Goal: Transaction & Acquisition: Purchase product/service

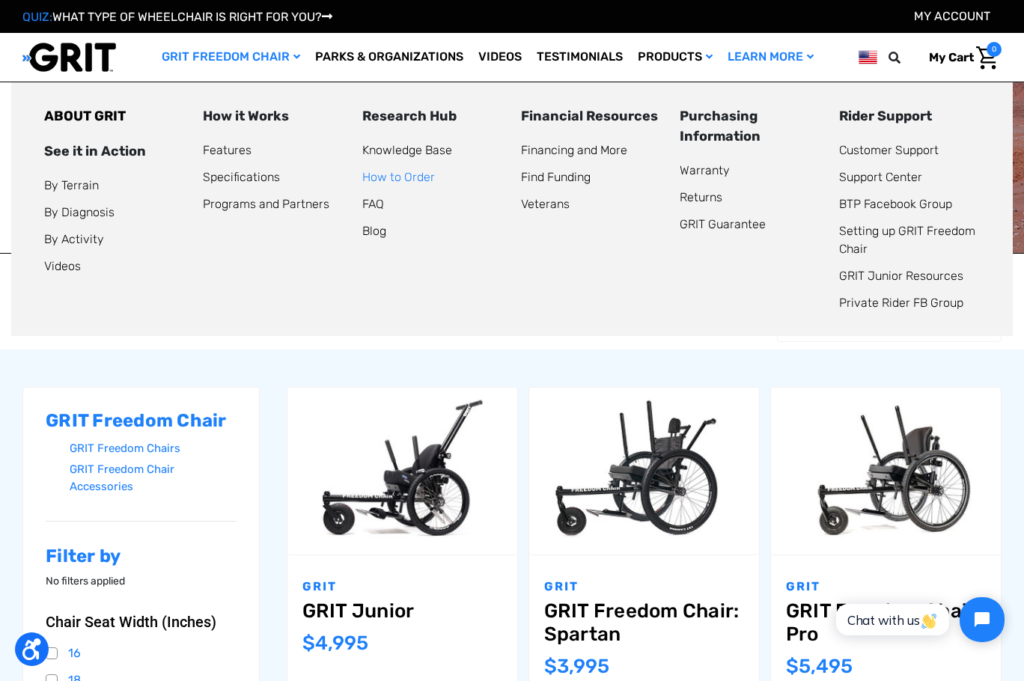
click at [435, 184] on link "How to Order" at bounding box center [398, 177] width 73 height 14
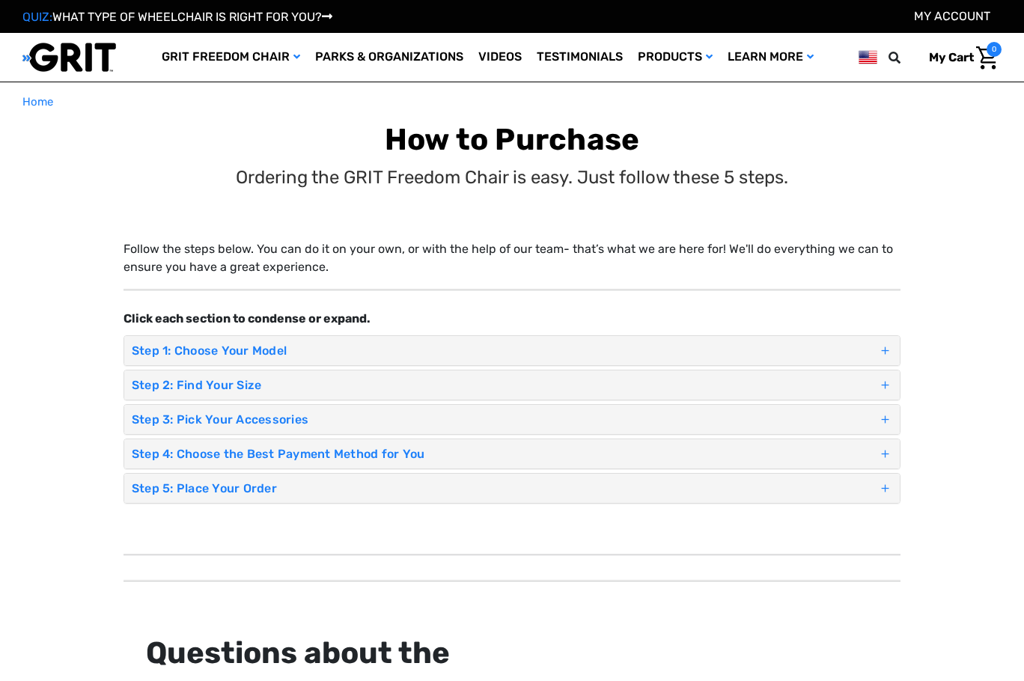
click at [827, 82] on header "Toggle menu My Cart 0 Search GRIT Freedom Chair Shop All Parks & Organizations …" at bounding box center [512, 57] width 1024 height 49
click at [824, 82] on header "Toggle menu My Cart 0 Search GRIT Freedom Chair Shop All Parks & Organizations …" at bounding box center [512, 57] width 1024 height 49
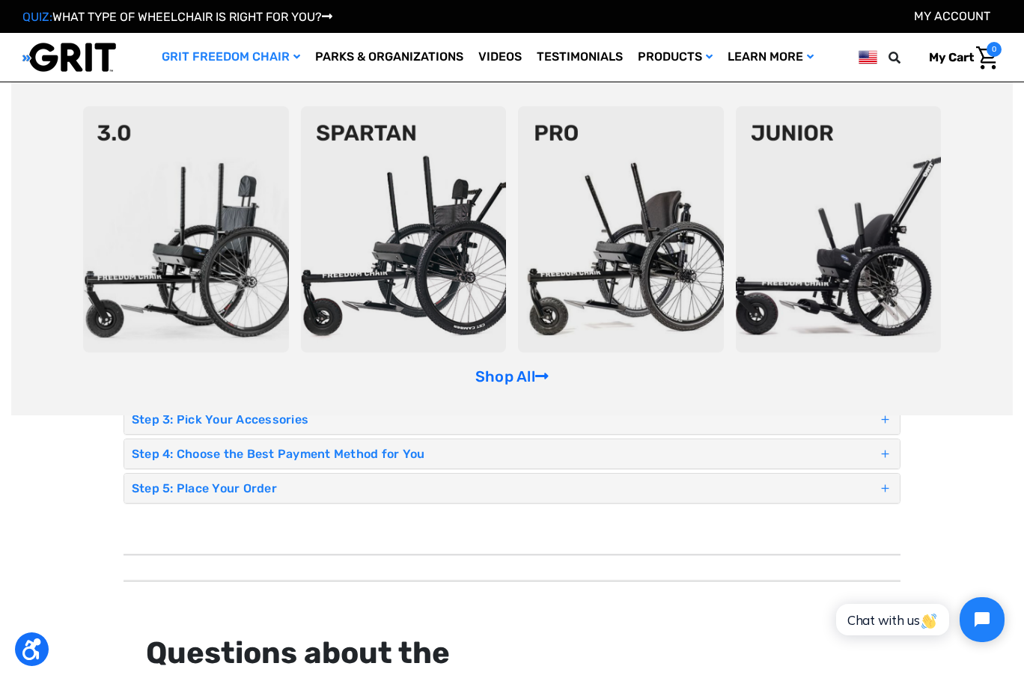
click at [154, 82] on link "GRIT Freedom Chair" at bounding box center [230, 57] width 153 height 49
click at [293, 62] on icon "GRIT Freedom Chair" at bounding box center [296, 57] width 7 height 10
click at [840, 82] on header "Toggle menu My Cart 0 Search GRIT Freedom Chair Shop All Parks & Organizations …" at bounding box center [512, 57] width 1024 height 49
click at [859, 67] on header at bounding box center [868, 57] width 19 height 19
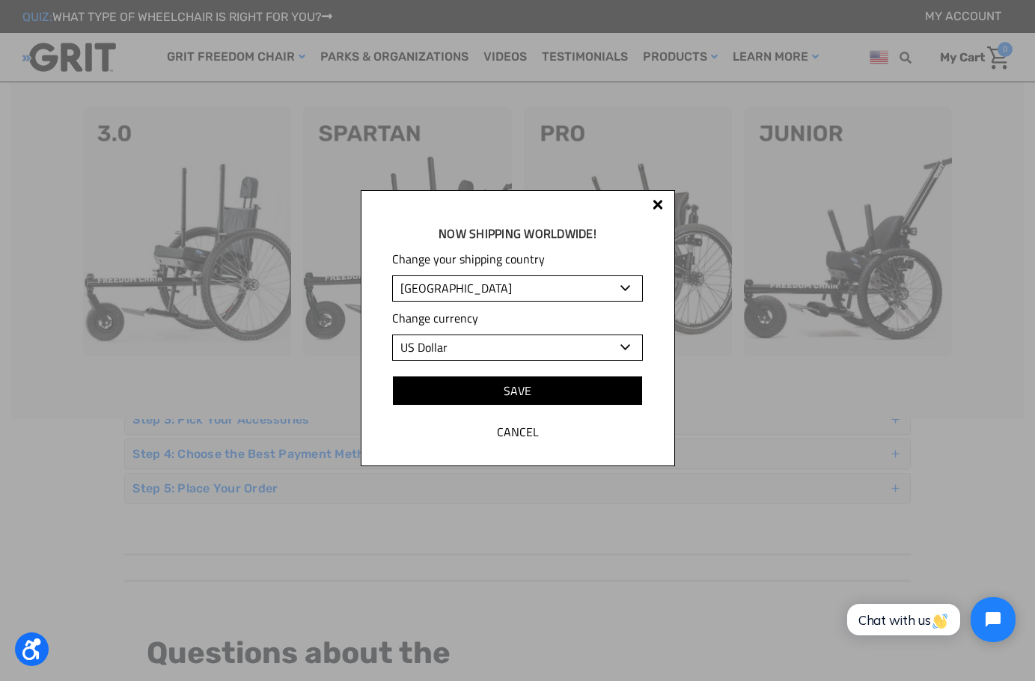
click at [825, 230] on div "Now shipping worldwide! Change your shipping country Albania Algeria Andorra An…" at bounding box center [517, 340] width 1035 height 681
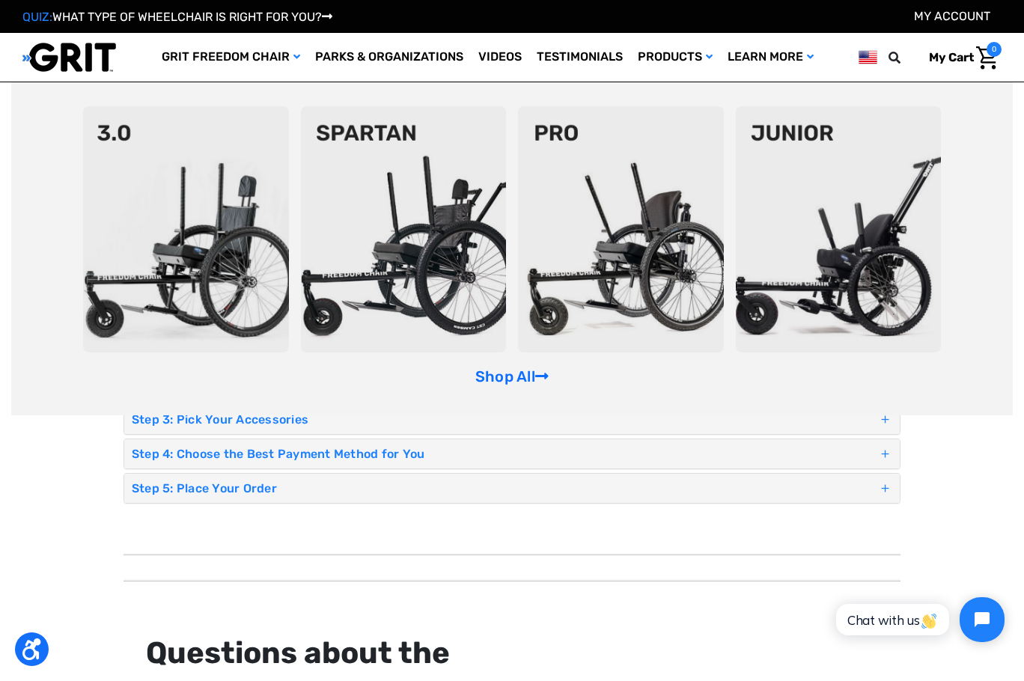
click at [782, 82] on header "Toggle menu My Cart 0 Search GRIT Freedom Chair Shop All Parks & Organizations …" at bounding box center [512, 57] width 1024 height 49
click at [52, 73] on img at bounding box center [69, 57] width 94 height 31
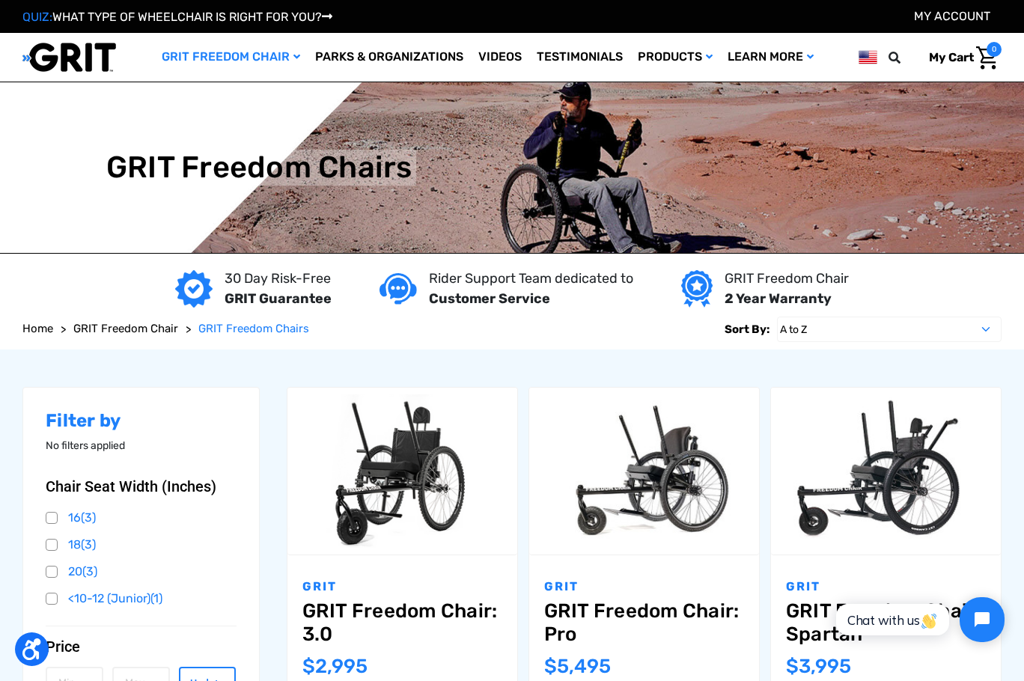
click at [115, 16] on link "QUIZ: WHAT TYPE OF WHEELCHAIR IS RIGHT FOR YOU?" at bounding box center [177, 17] width 310 height 14
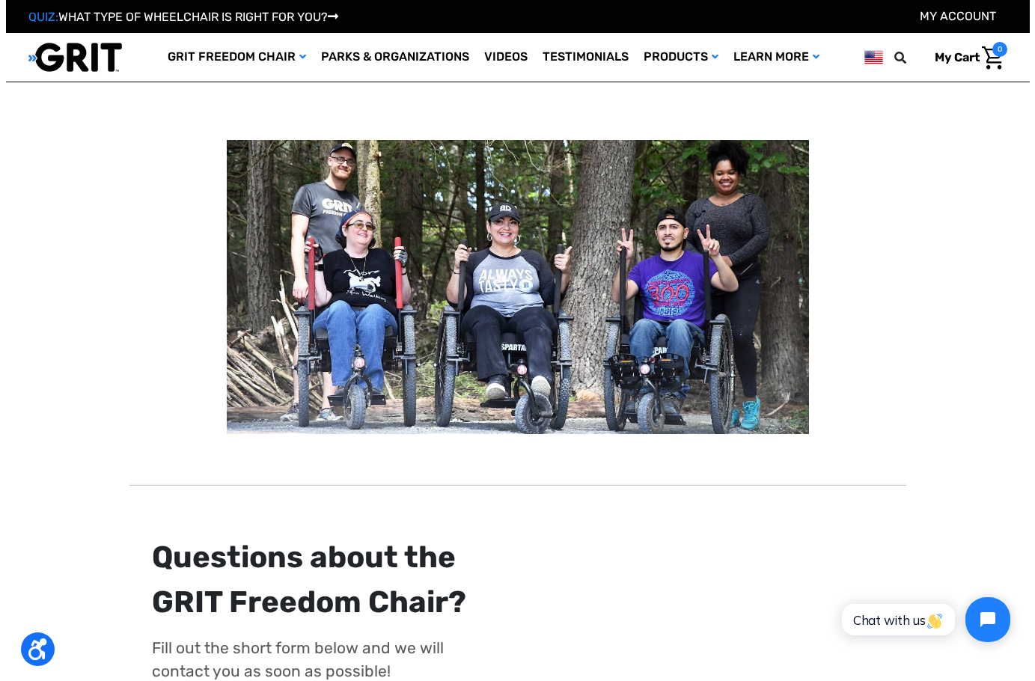
scroll to position [225, 0]
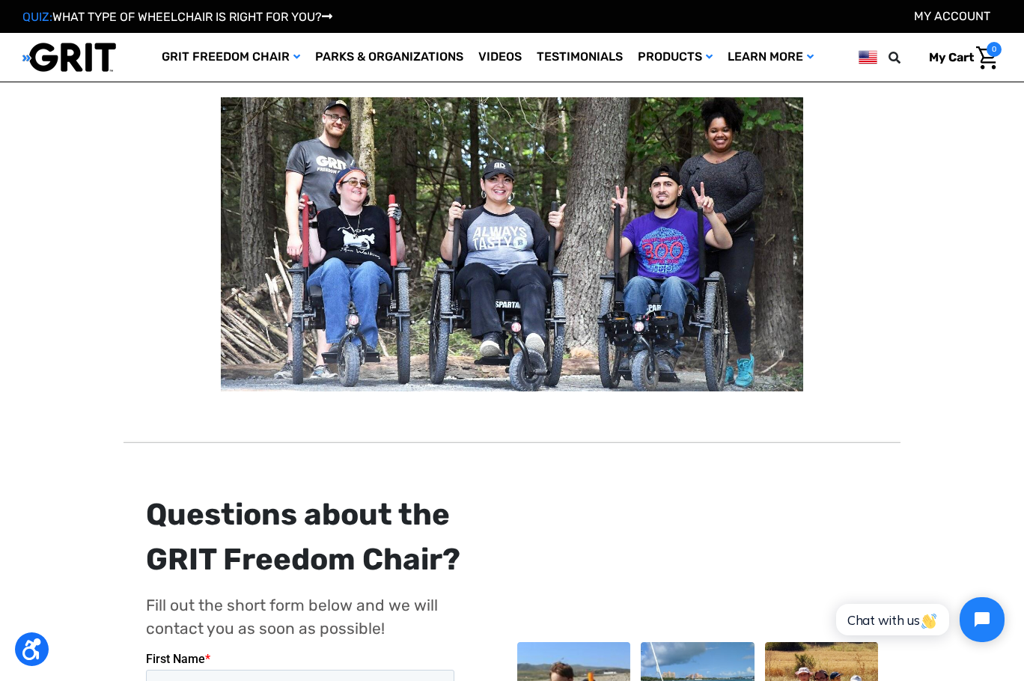
click at [487, 22] on link "Take the Quiz" at bounding box center [512, 3] width 234 height 37
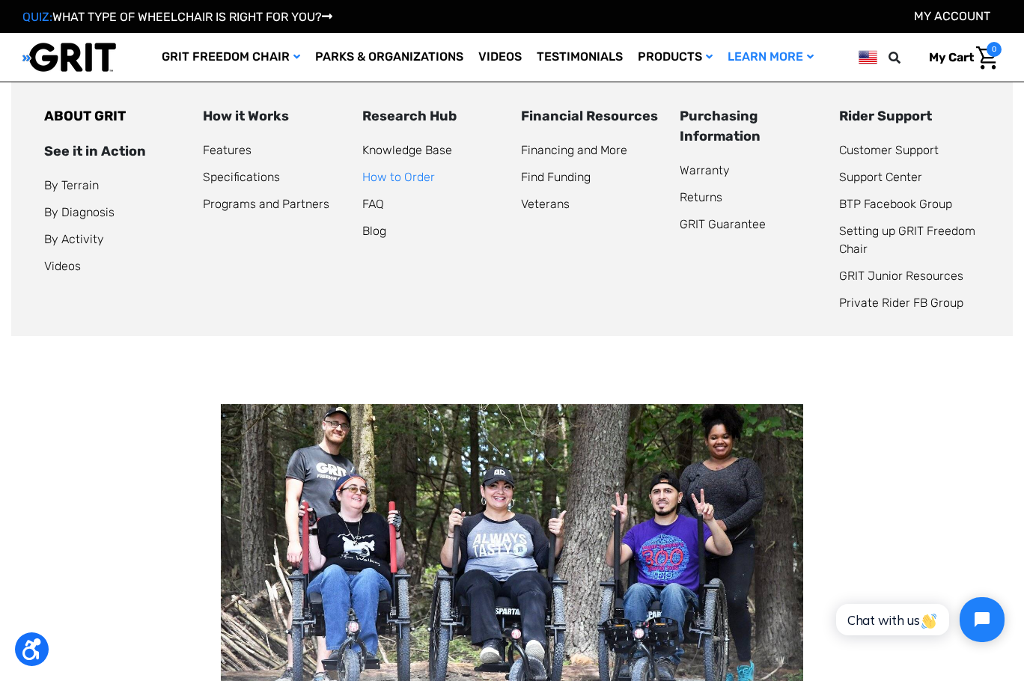
click at [435, 184] on link "How to Order" at bounding box center [398, 177] width 73 height 14
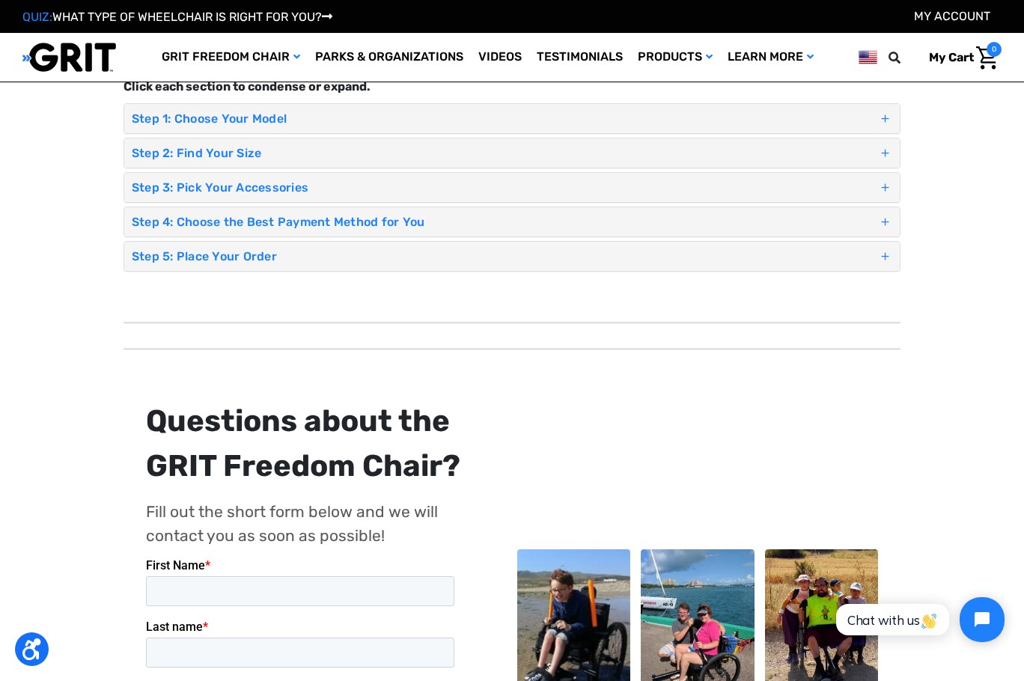
click at [286, 126] on h4 "Step 1: Choose Your Model" at bounding box center [505, 119] width 746 height 14
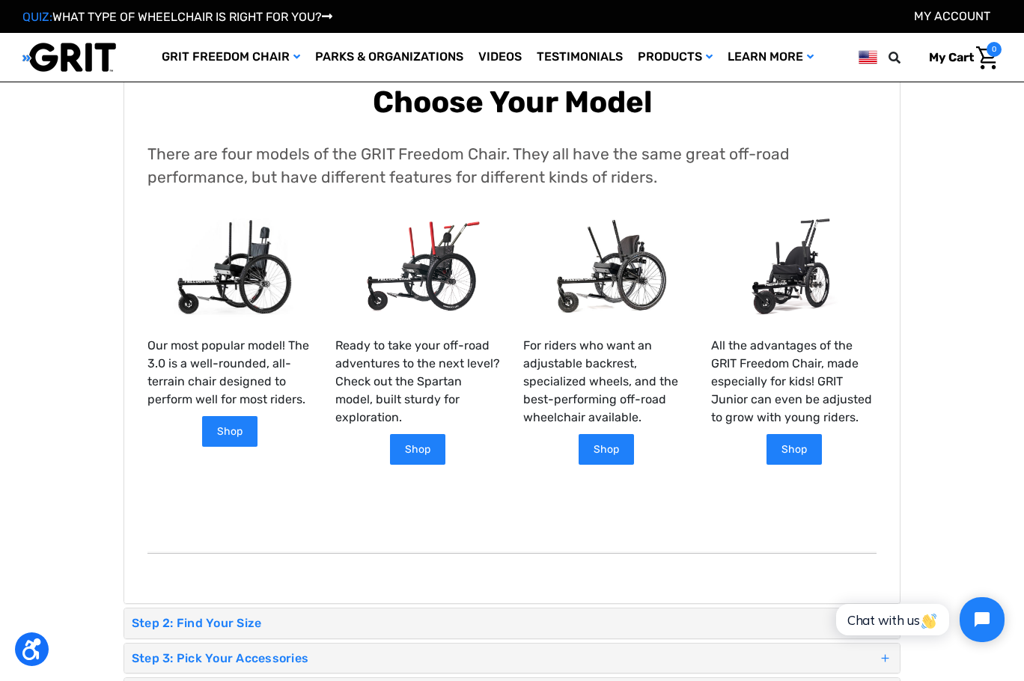
scroll to position [299, 0]
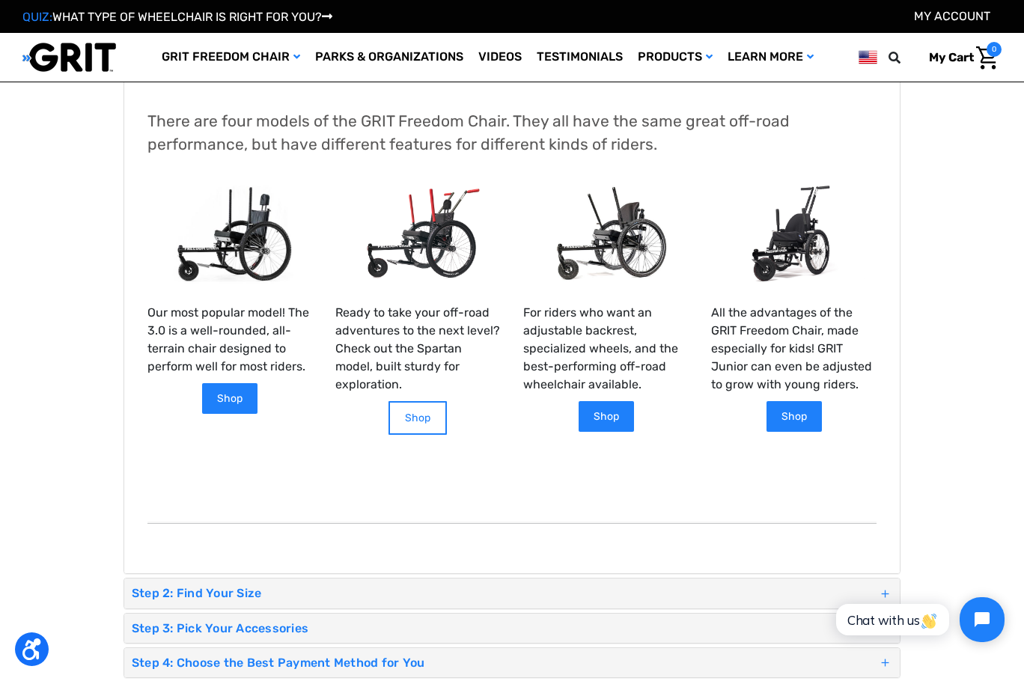
click at [427, 435] on link "Shop" at bounding box center [418, 418] width 58 height 34
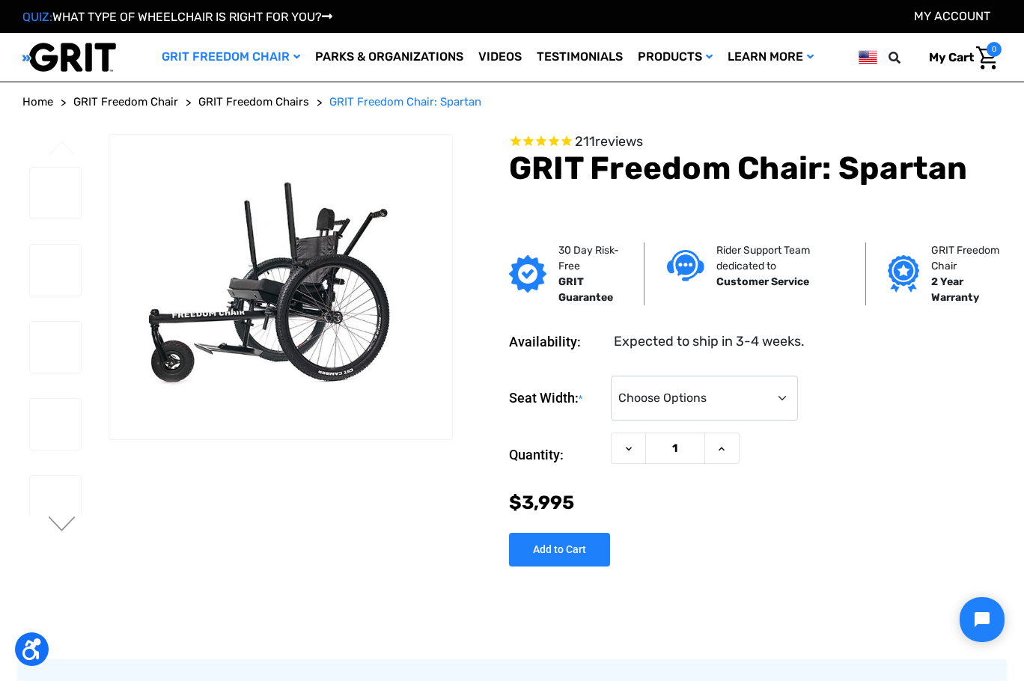
click at [828, 111] on ol "Home GRIT Freedom Chair GRIT Freedom Chairs GRIT Freedom Chair: Spartan" at bounding box center [511, 102] width 979 height 17
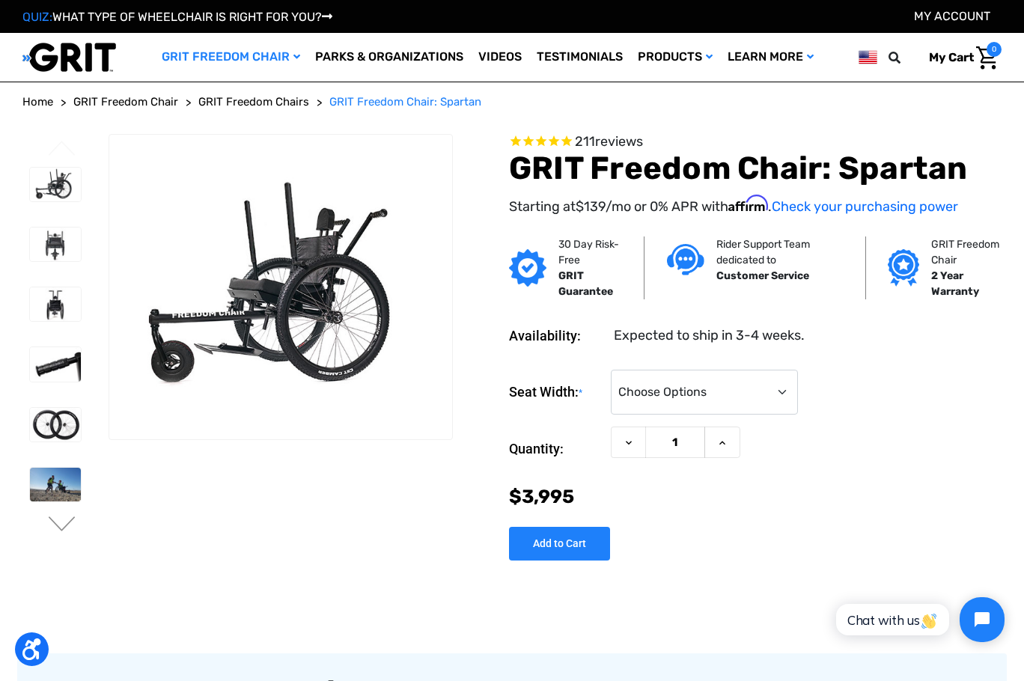
click at [802, 82] on header "Toggle menu My Cart 0 Search GRIT Freedom Chair Shop All Parks & Organizations …" at bounding box center [512, 57] width 1024 height 49
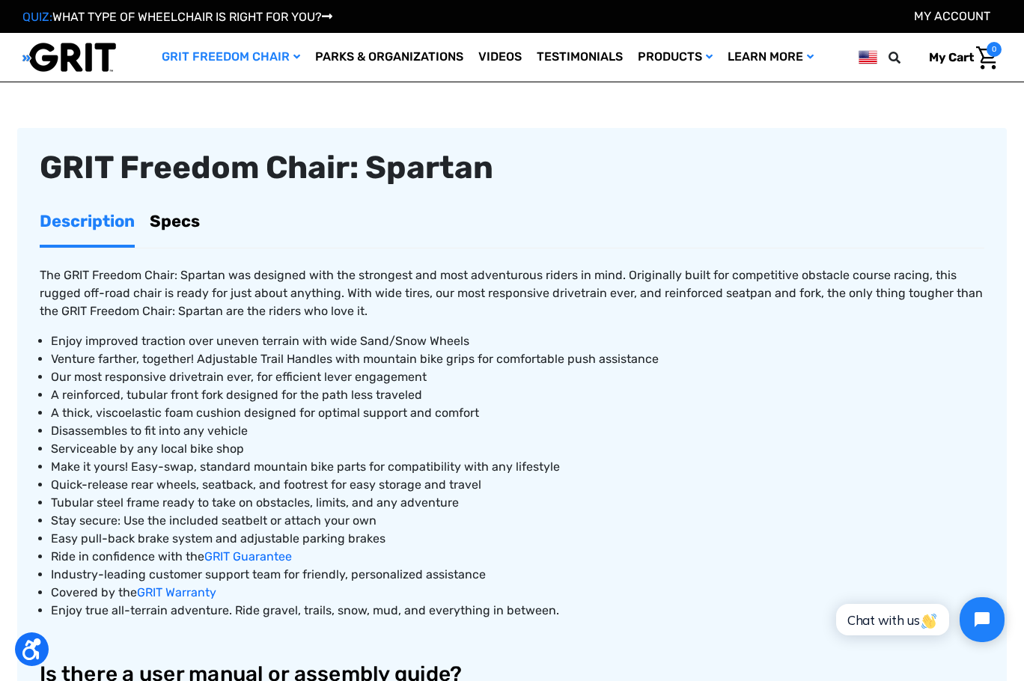
scroll to position [449, 0]
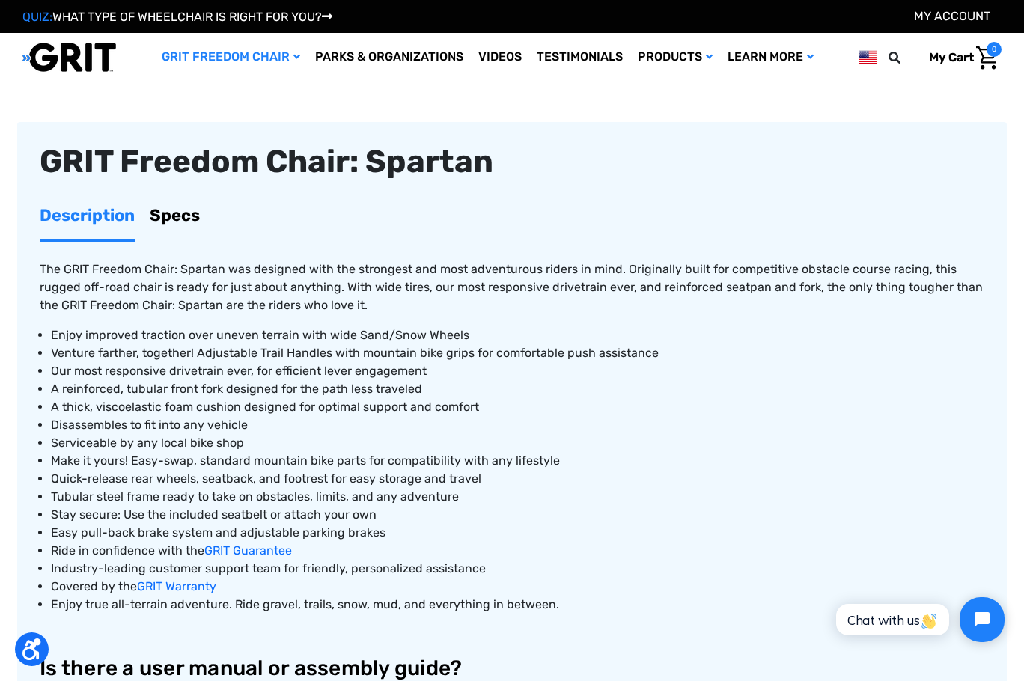
click at [570, 29] on input "Add to Cart" at bounding box center [559, 13] width 101 height 34
select select "325"
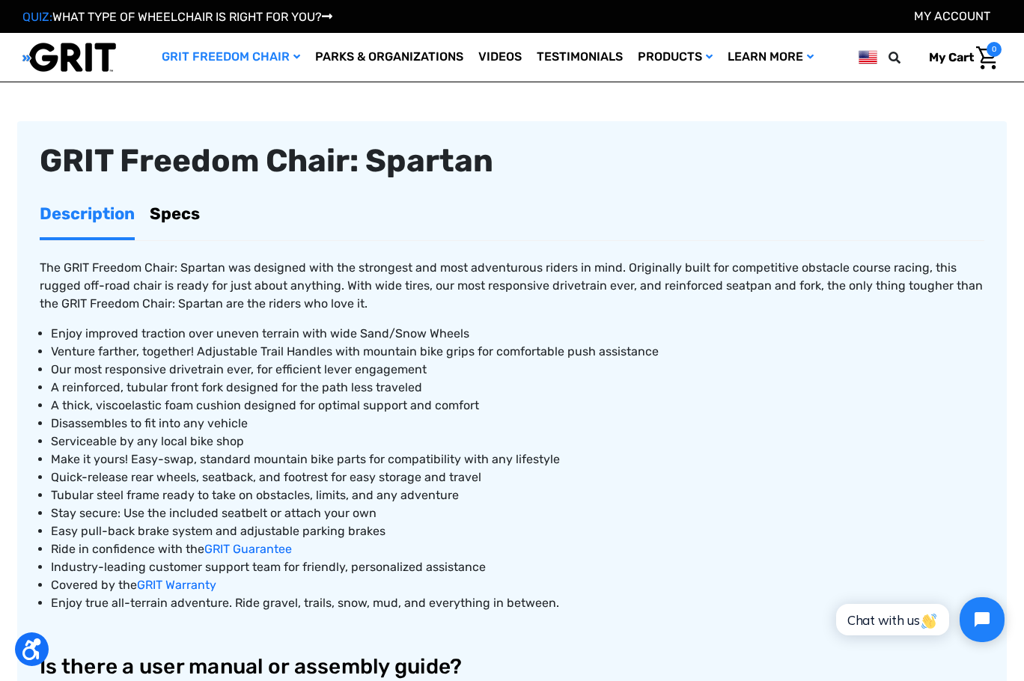
click at [583, 28] on input "Add to Cart" at bounding box center [559, 12] width 101 height 34
type input "Add to Cart"
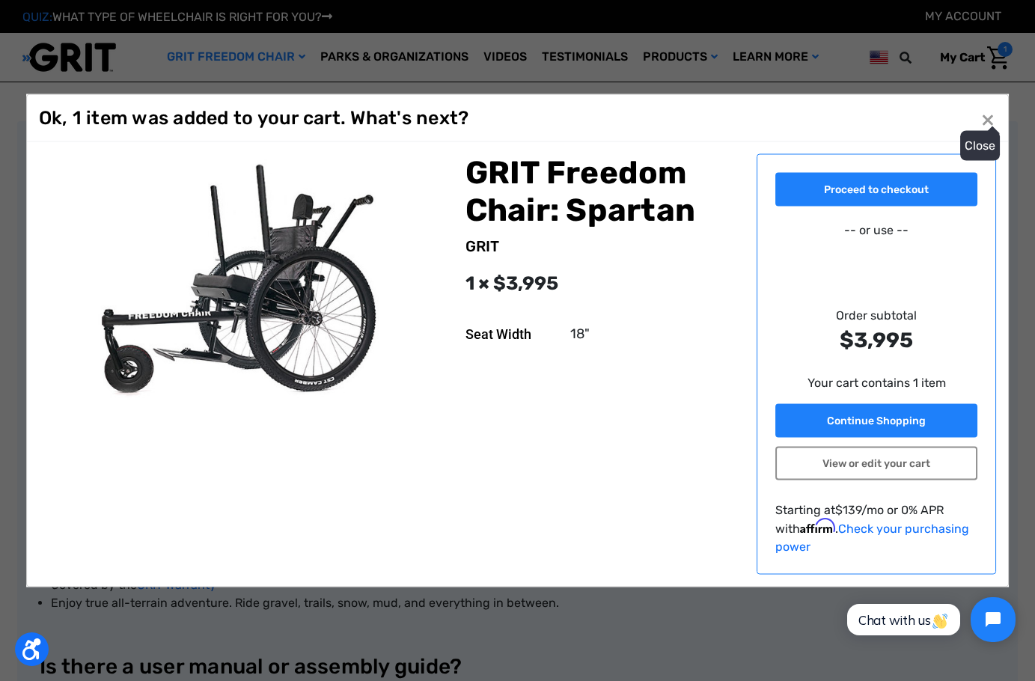
click at [982, 104] on span "×" at bounding box center [988, 118] width 13 height 28
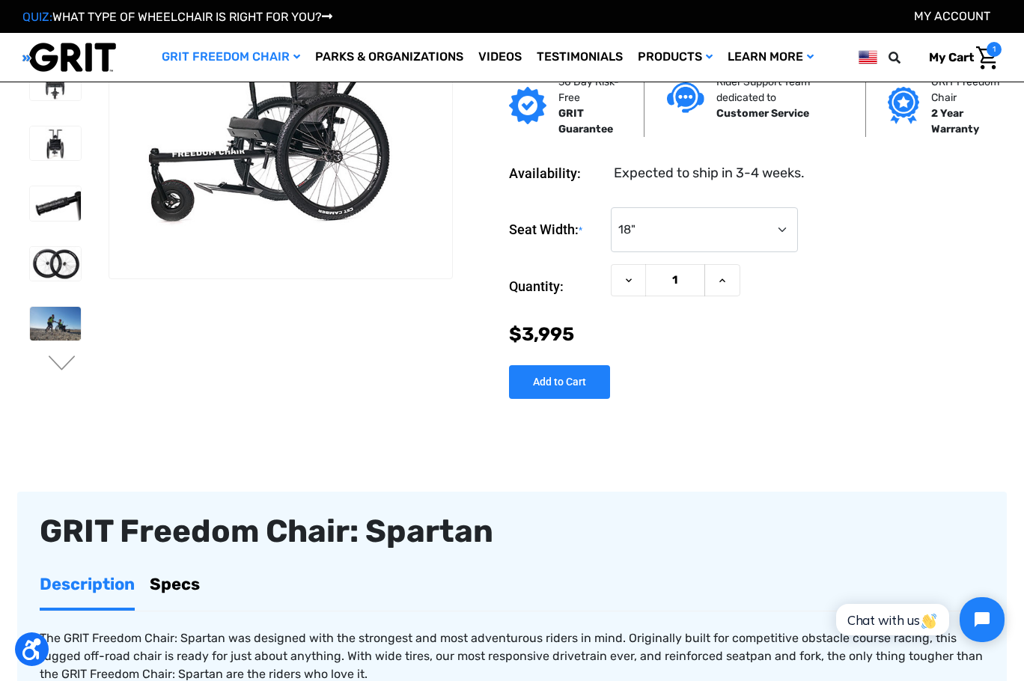
scroll to position [75, 0]
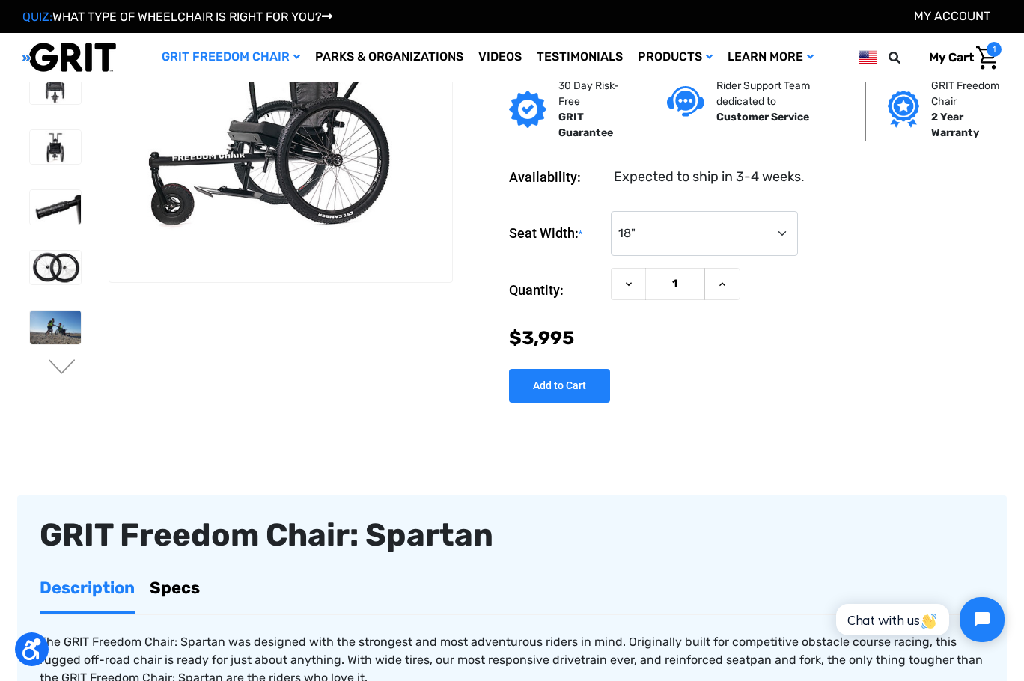
click at [57, 155] on section "Previous Next" at bounding box center [237, 181] width 441 height 408
click at [59, 157] on section "Previous Next" at bounding box center [237, 181] width 441 height 408
click at [458, 97] on section "Previous Next" at bounding box center [237, 181] width 441 height 408
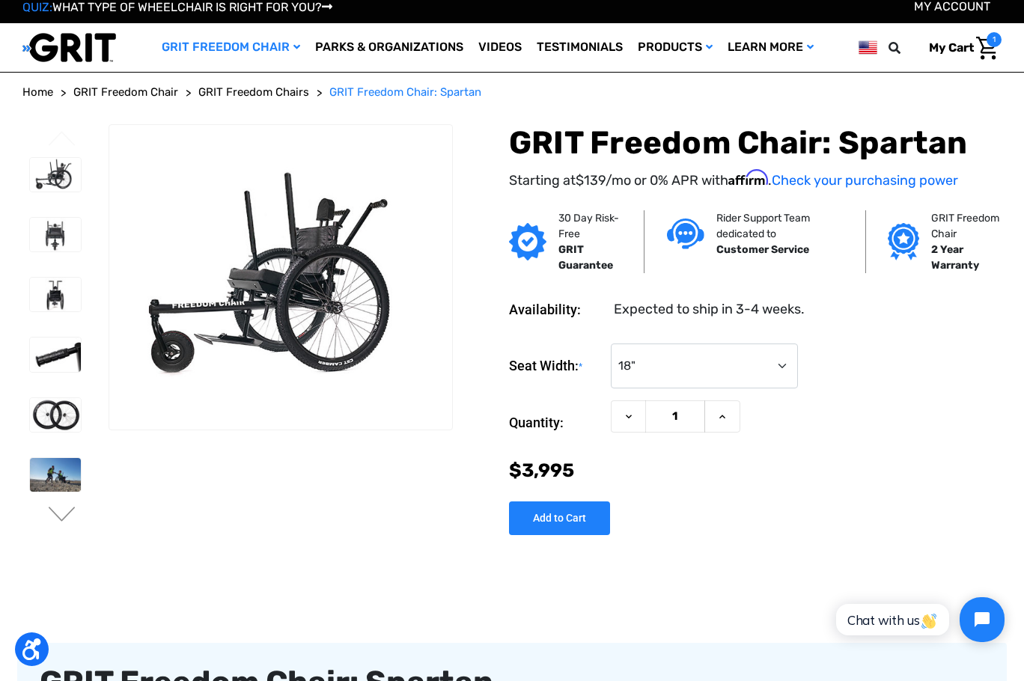
scroll to position [0, 0]
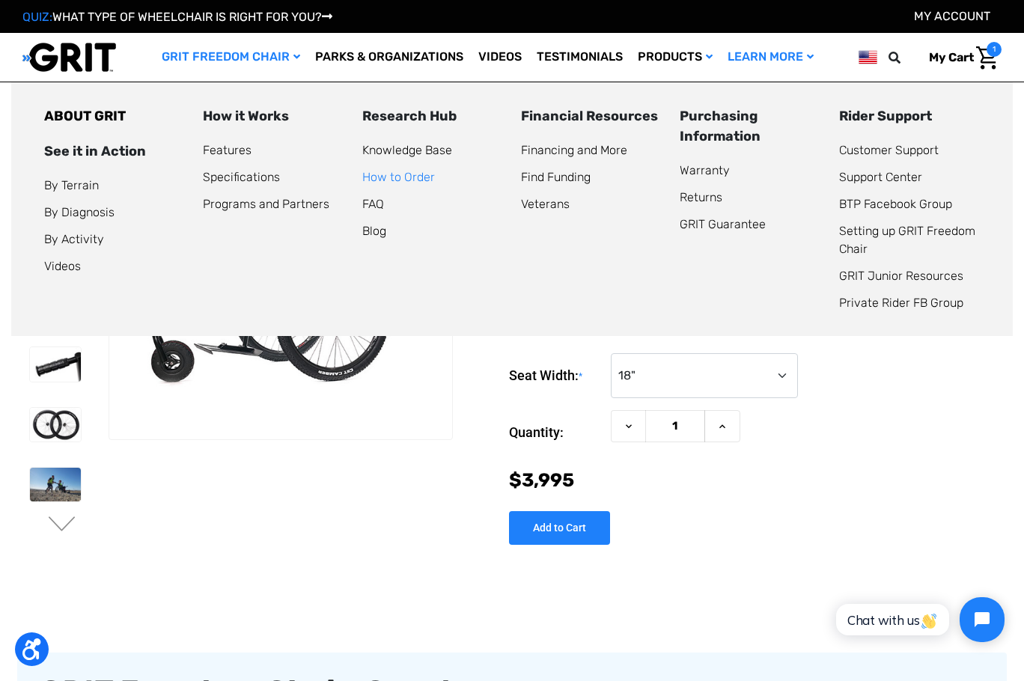
click at [434, 184] on link "How to Order" at bounding box center [398, 177] width 73 height 14
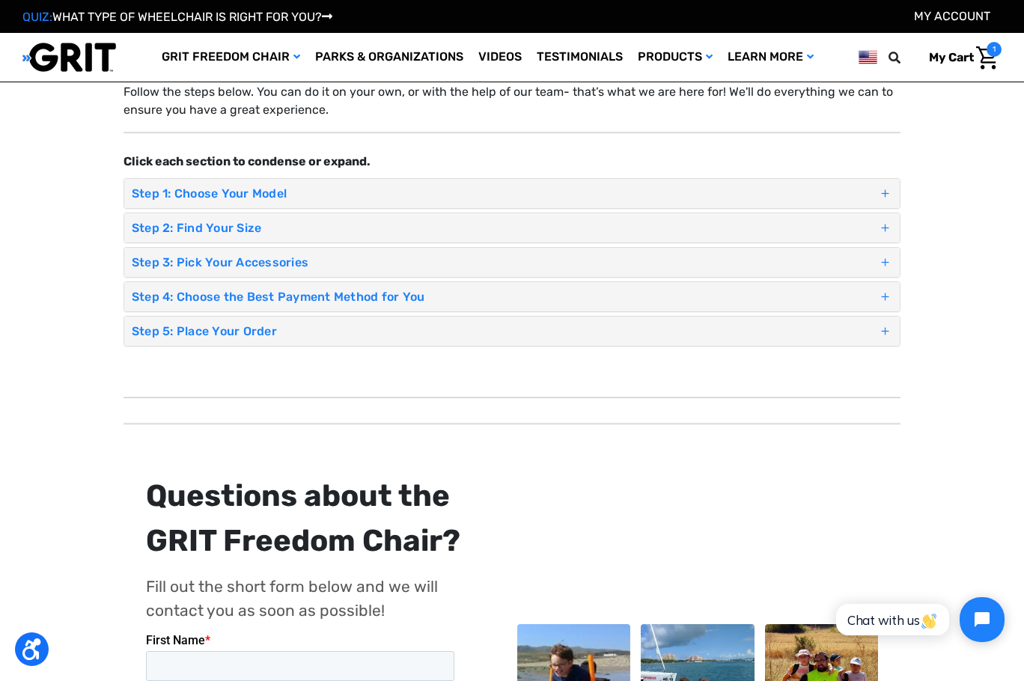
scroll to position [150, 0]
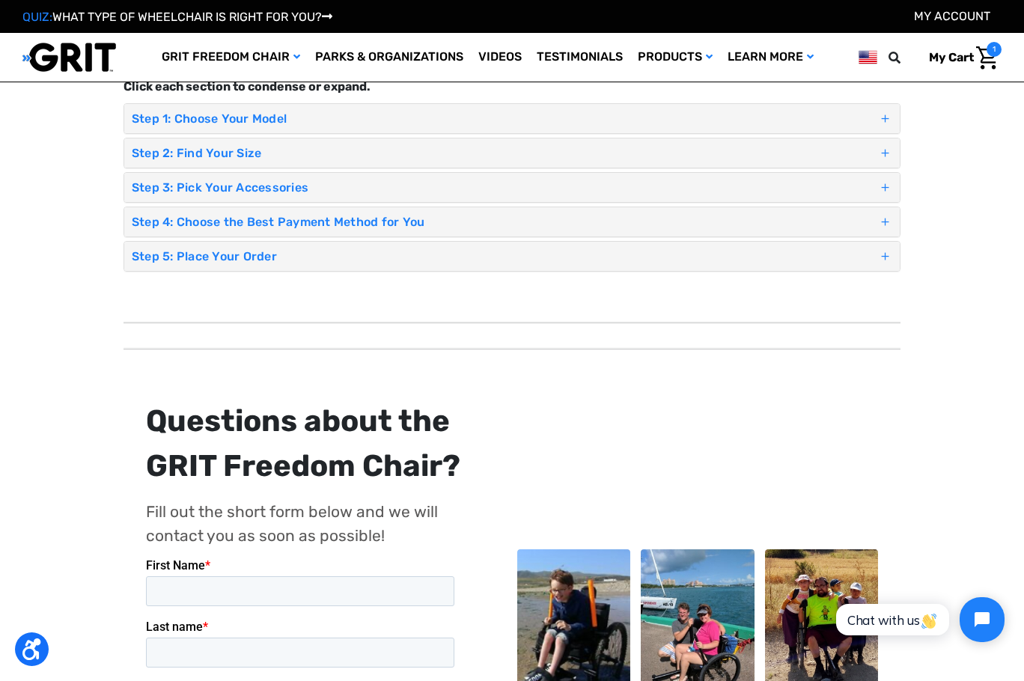
click at [329, 126] on h4 "Step 1: Choose Your Model" at bounding box center [505, 119] width 746 height 14
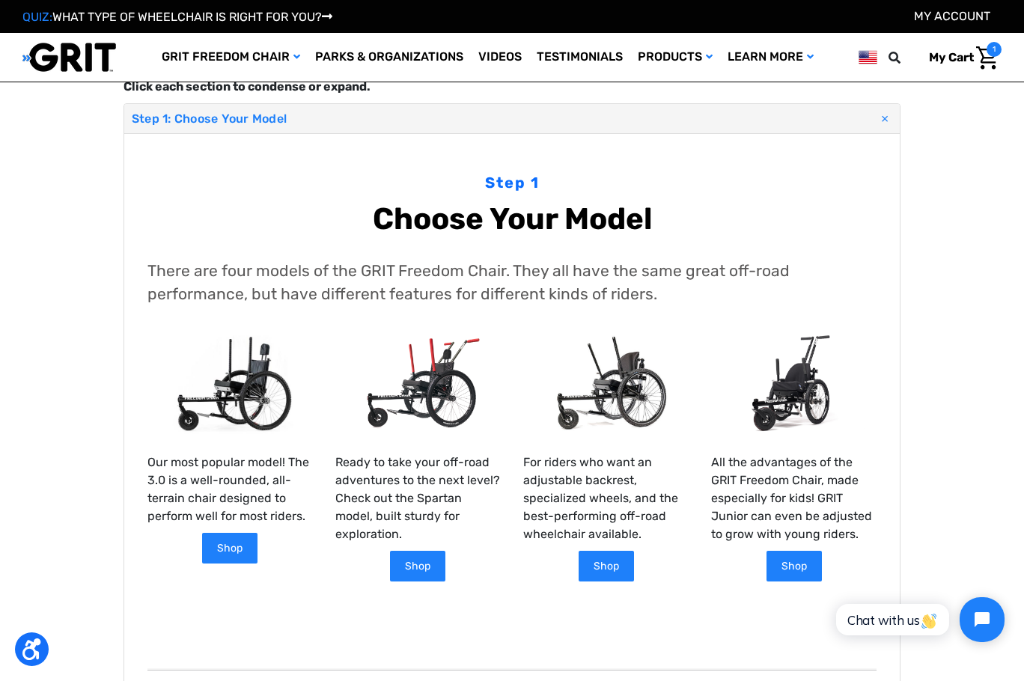
click at [227, 439] on img at bounding box center [229, 384] width 165 height 110
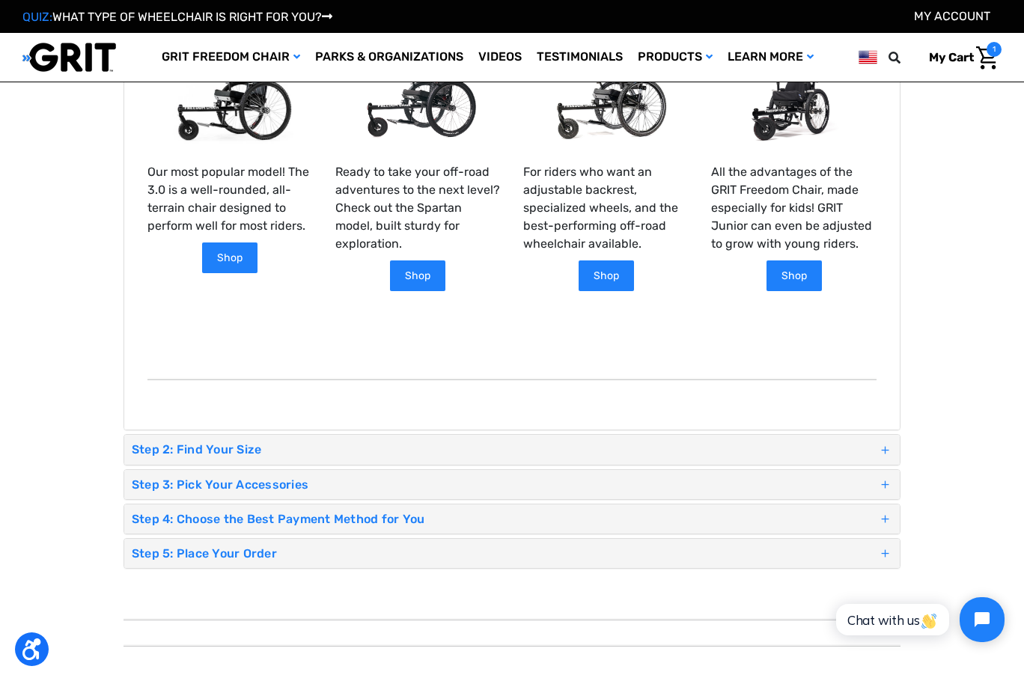
scroll to position [449, 0]
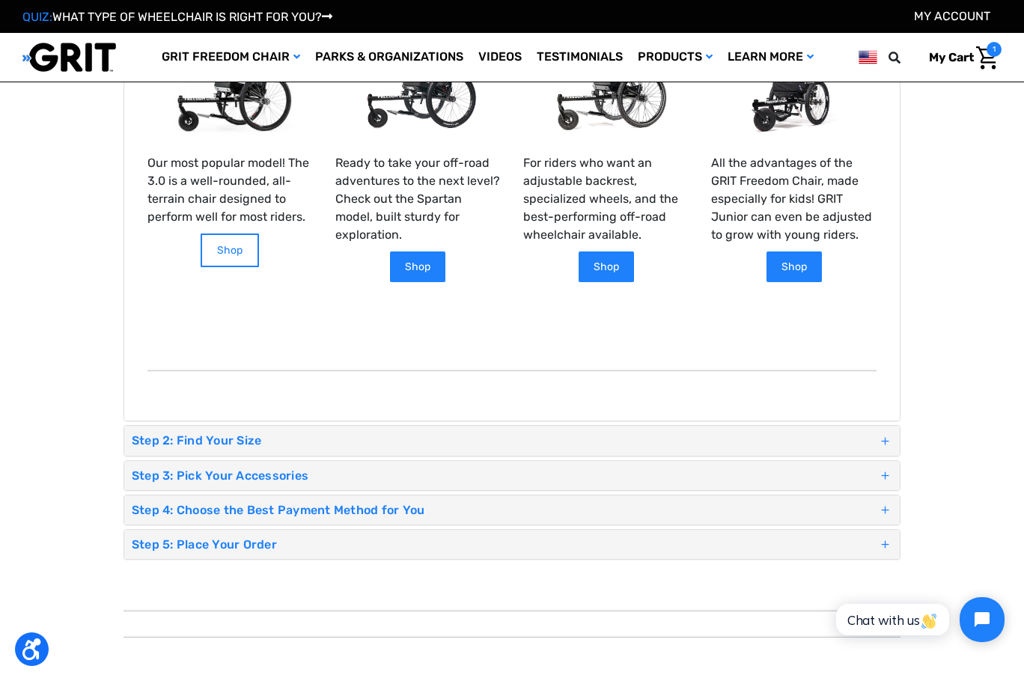
click at [248, 267] on link "Shop" at bounding box center [230, 251] width 58 height 34
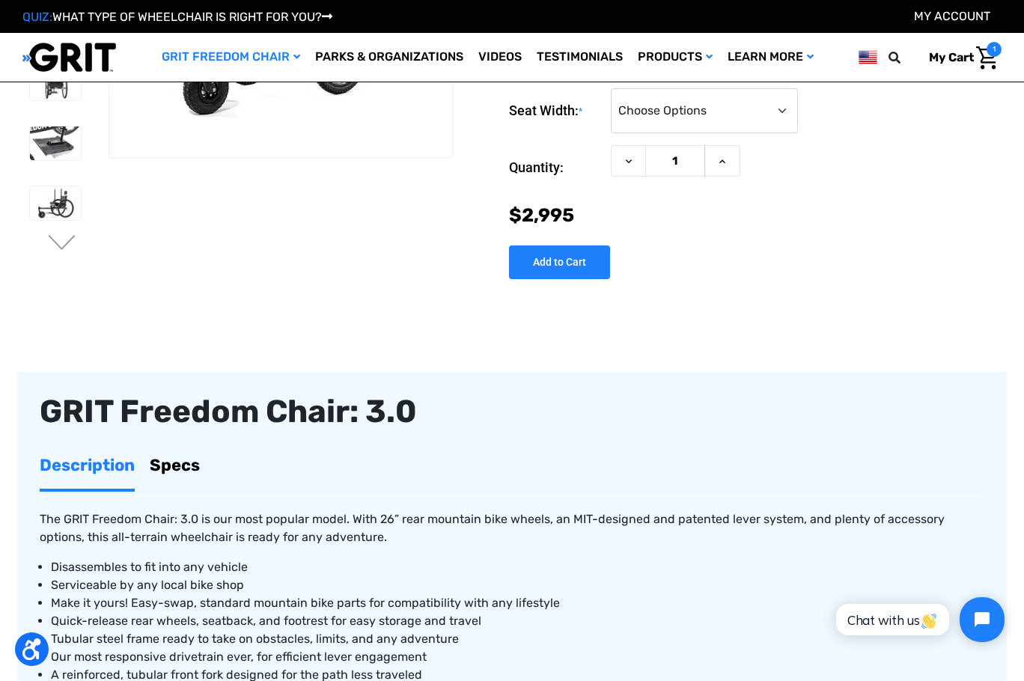
scroll to position [225, 0]
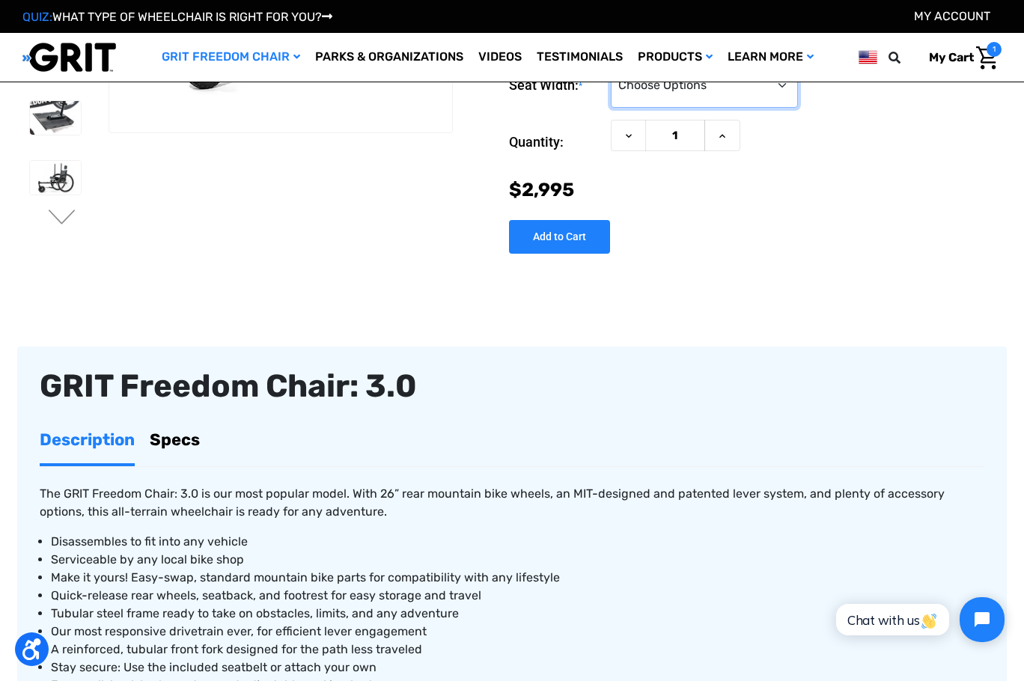
click at [611, 108] on select "Choose Options 16" 18" 20"" at bounding box center [704, 85] width 187 height 45
select select "325"
click at [611, 108] on select "Choose Options 16" 18" 20"" at bounding box center [704, 85] width 187 height 45
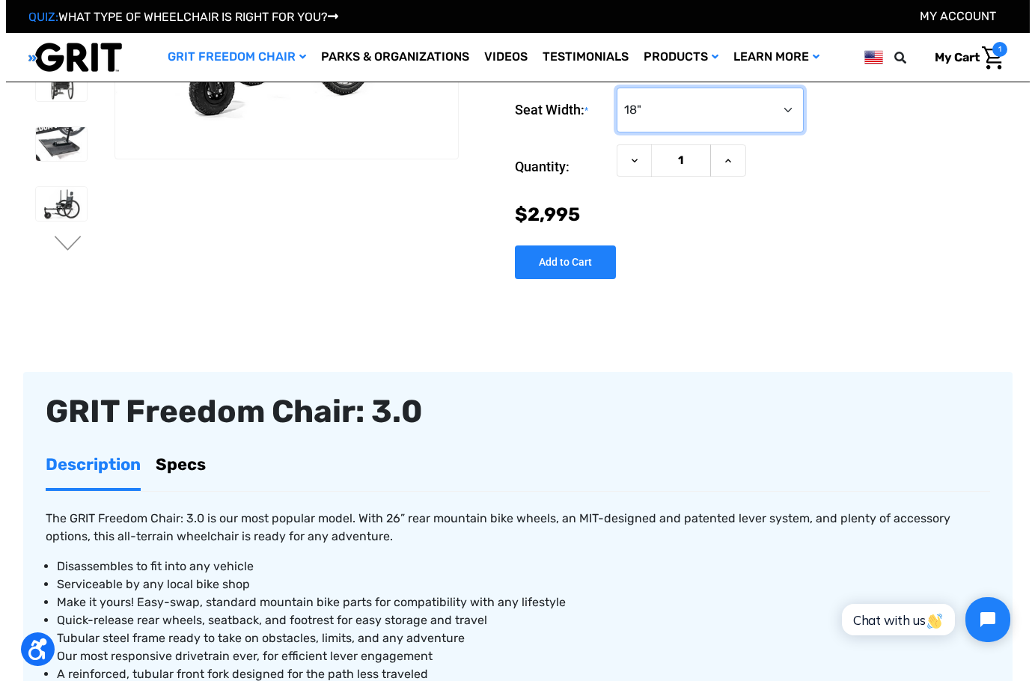
scroll to position [299, 0]
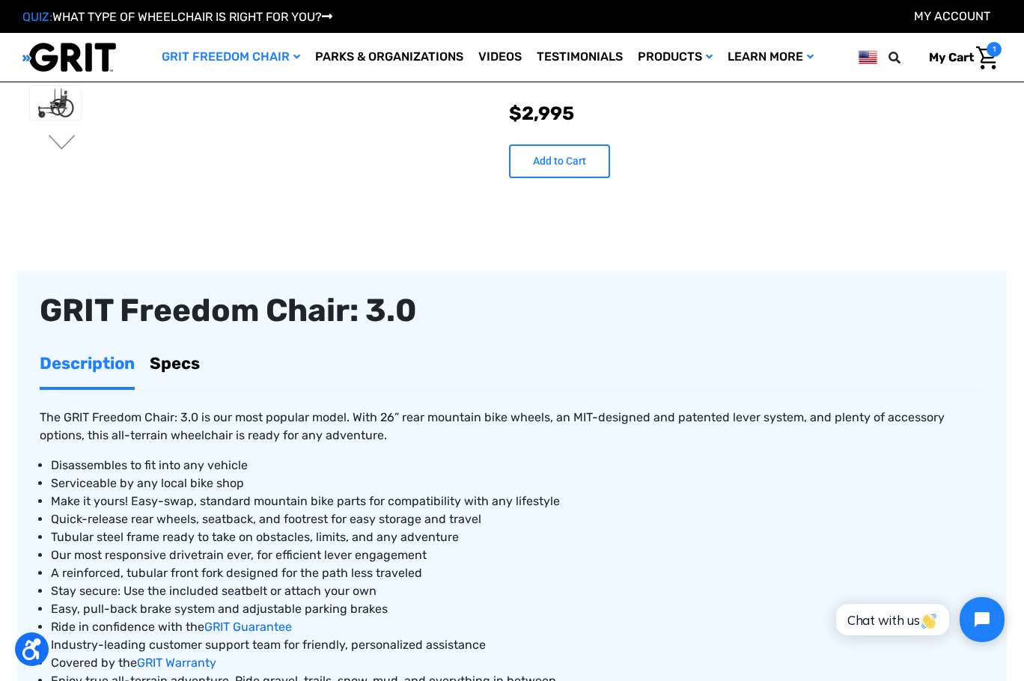
click at [577, 178] on input "Add to Cart" at bounding box center [559, 162] width 101 height 34
type input "Add to Cart"
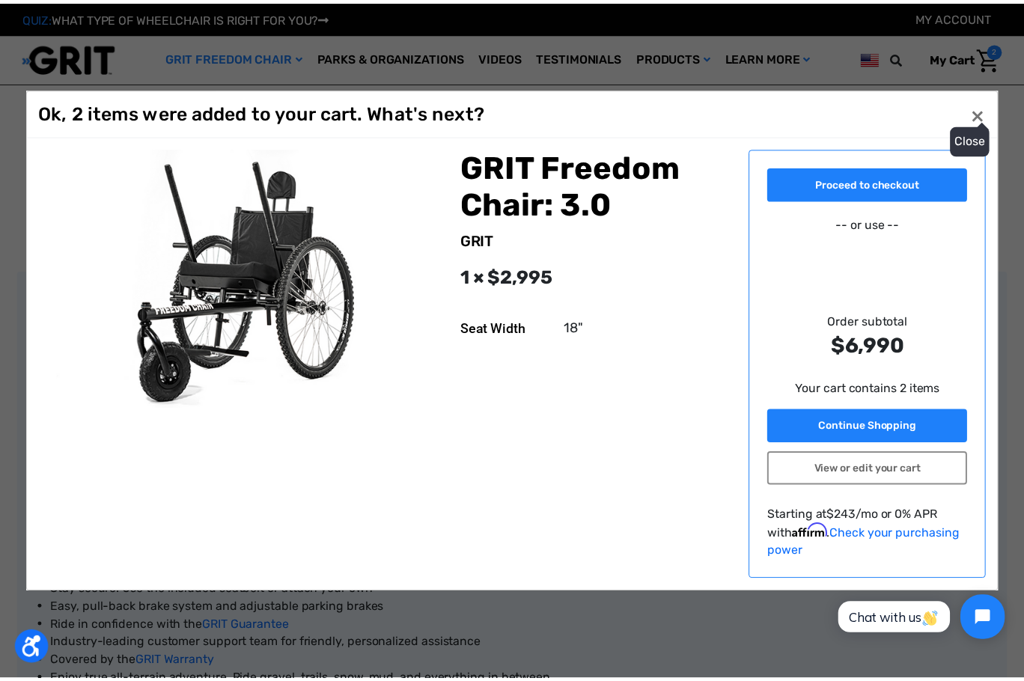
scroll to position [0, 0]
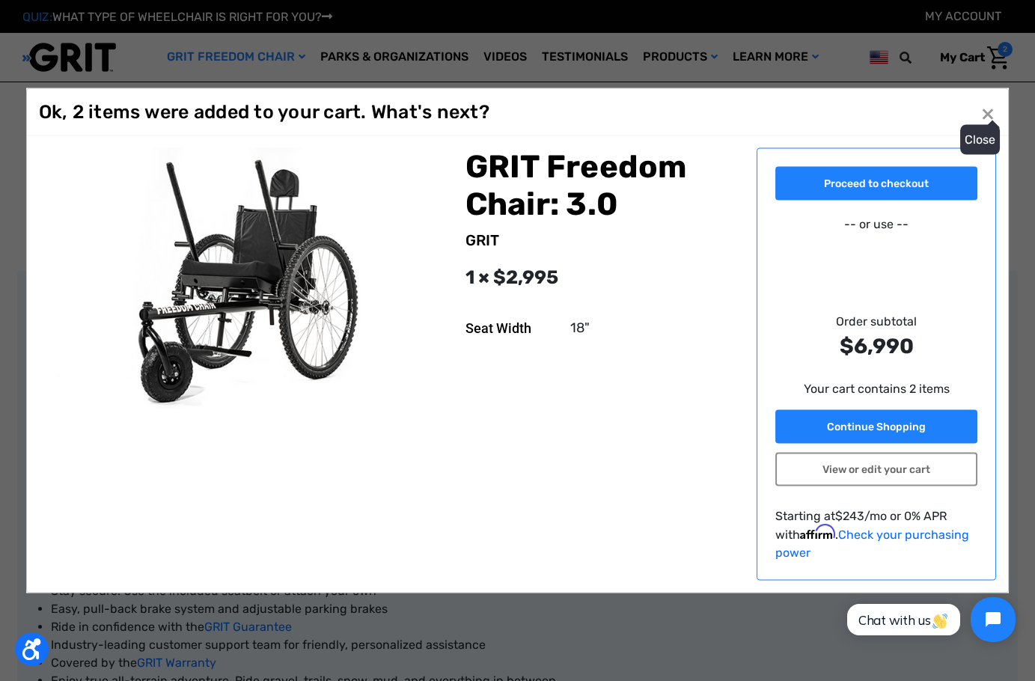
click at [976, 100] on button "Close ×" at bounding box center [988, 112] width 24 height 24
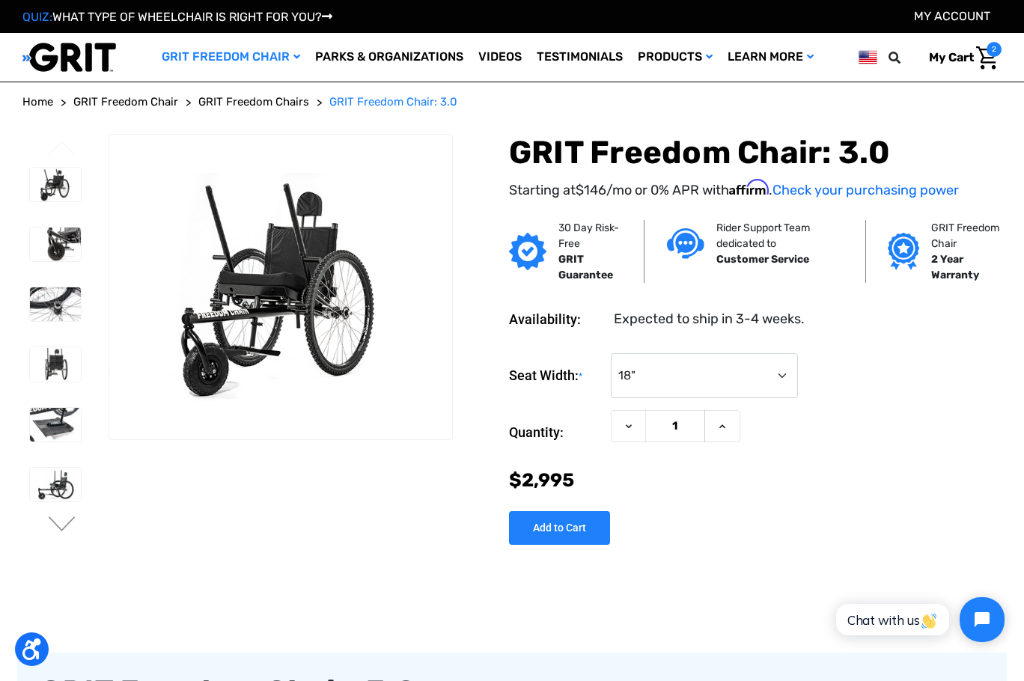
click at [958, 58] on link "My Cart 2" at bounding box center [960, 57] width 84 height 31
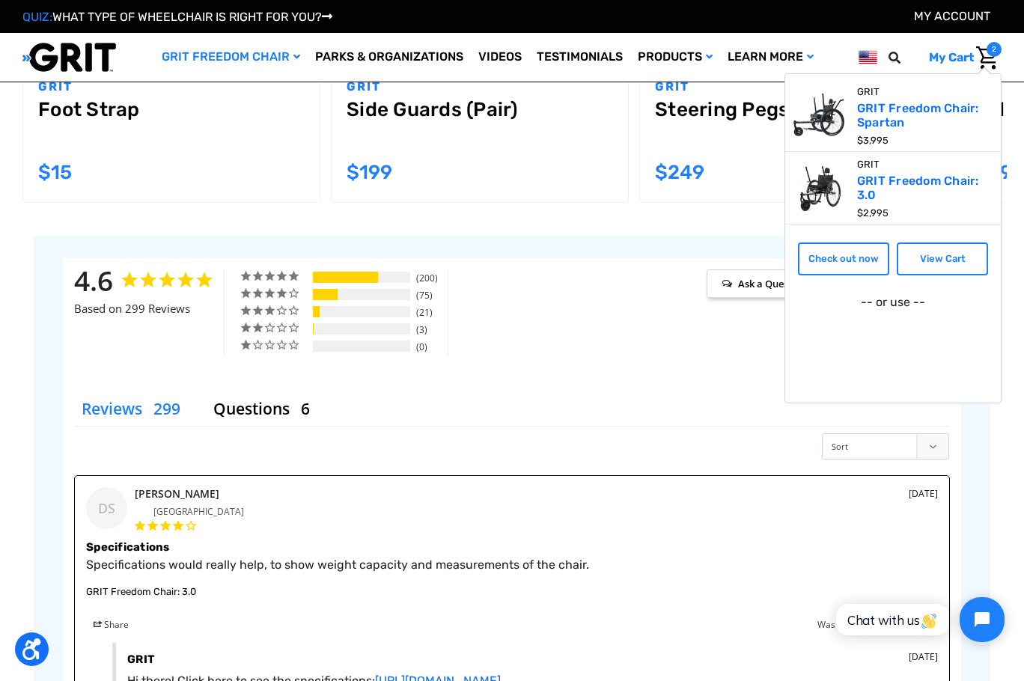
scroll to position [1647, 0]
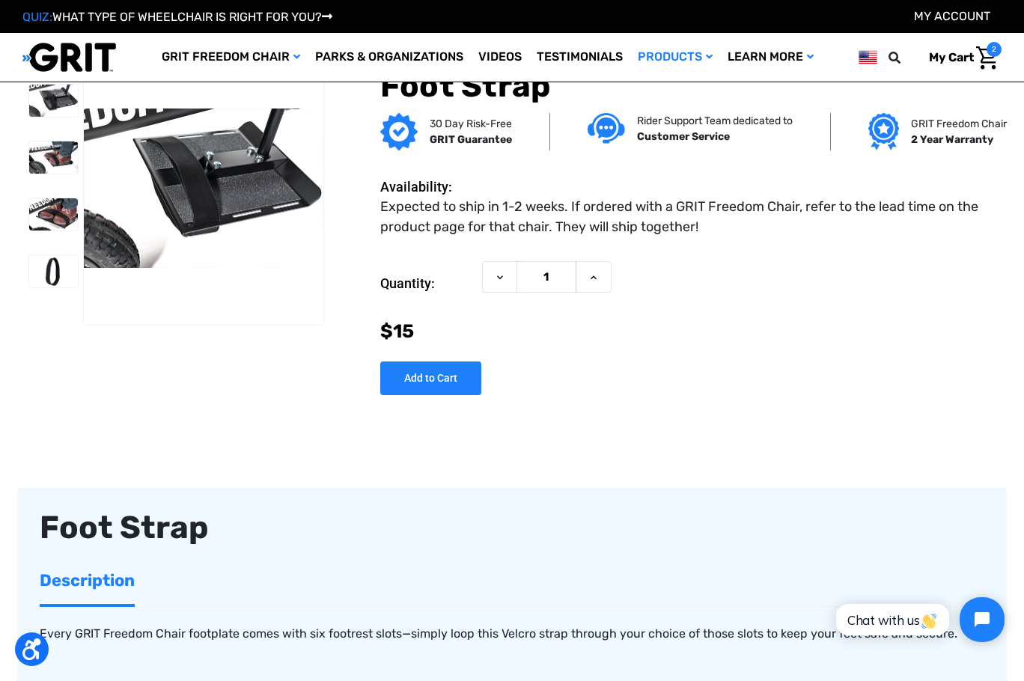
scroll to position [75, 0]
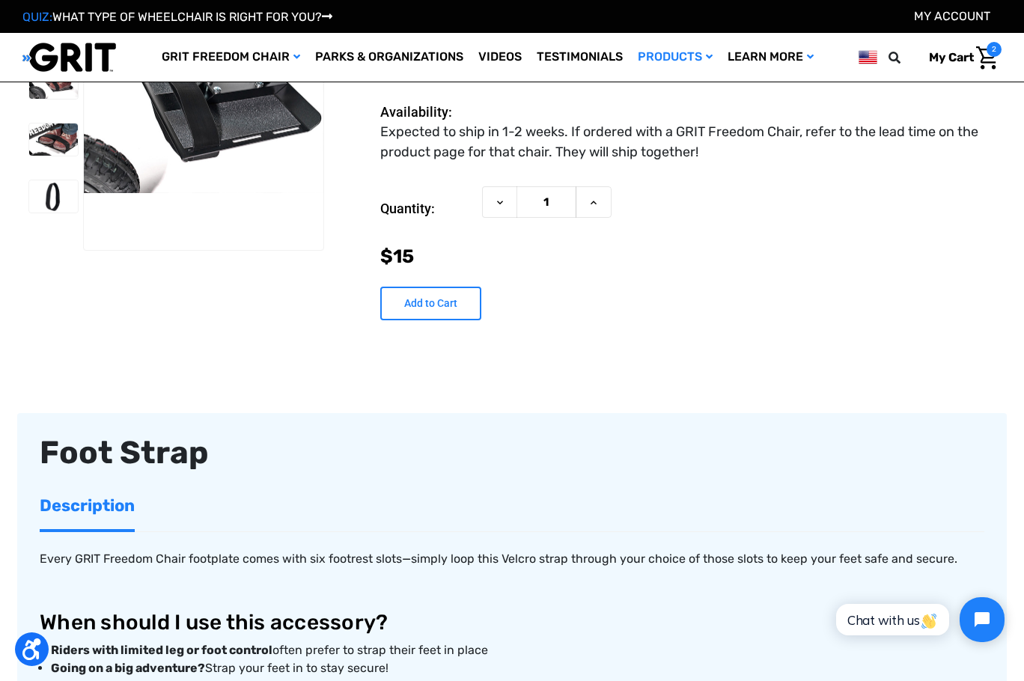
click at [472, 320] on input "Add to Cart" at bounding box center [430, 304] width 101 height 34
type input "Add to Cart"
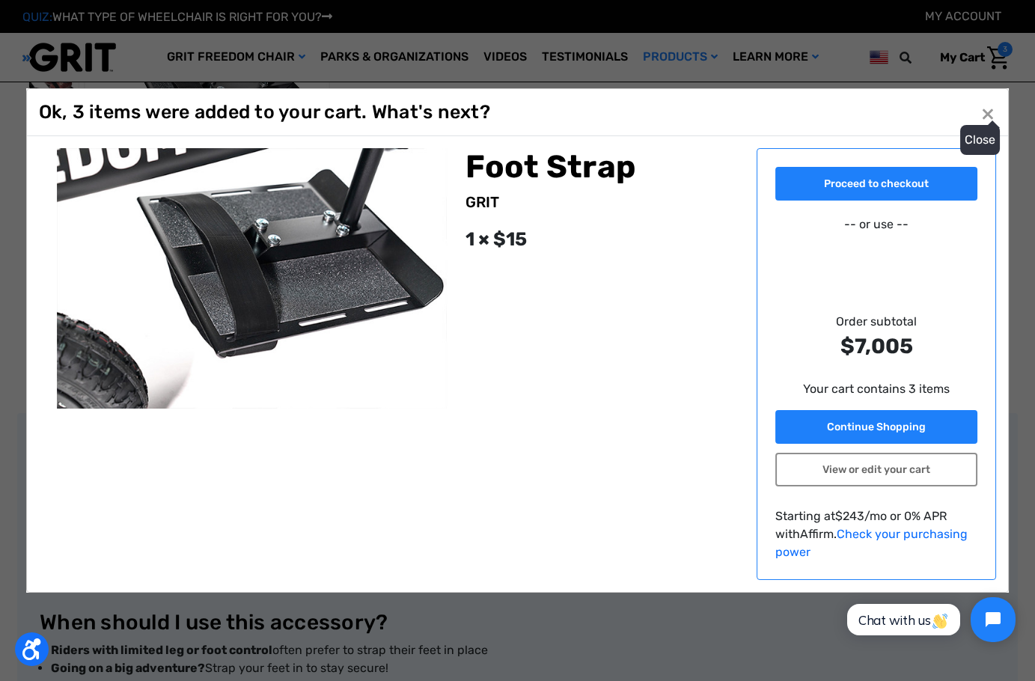
click at [976, 101] on button "Close ×" at bounding box center [988, 113] width 24 height 24
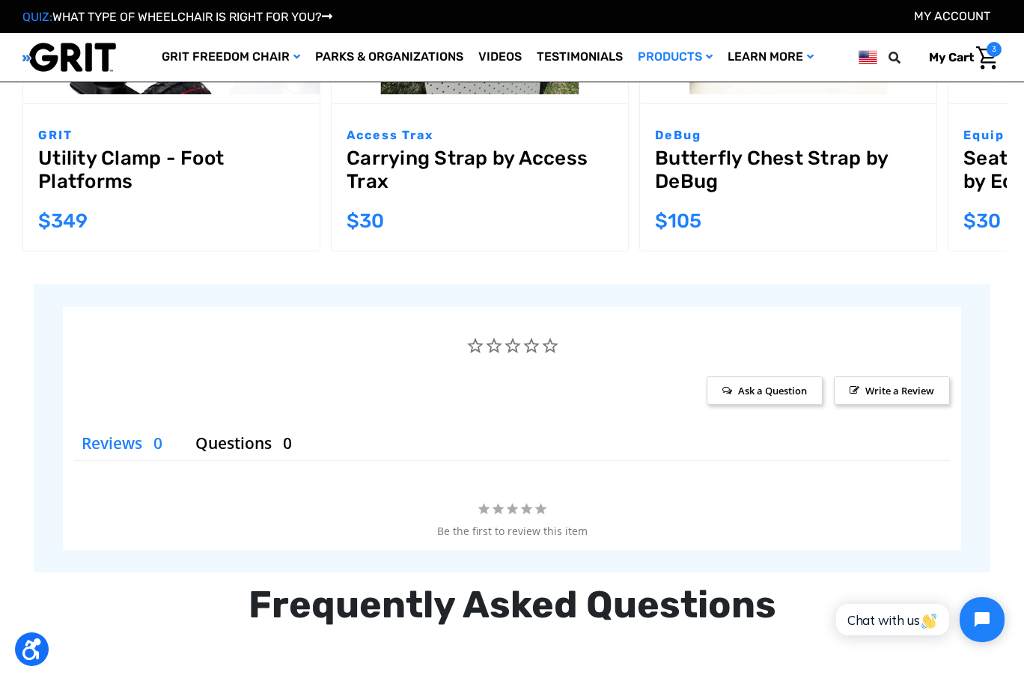
scroll to position [1797, 0]
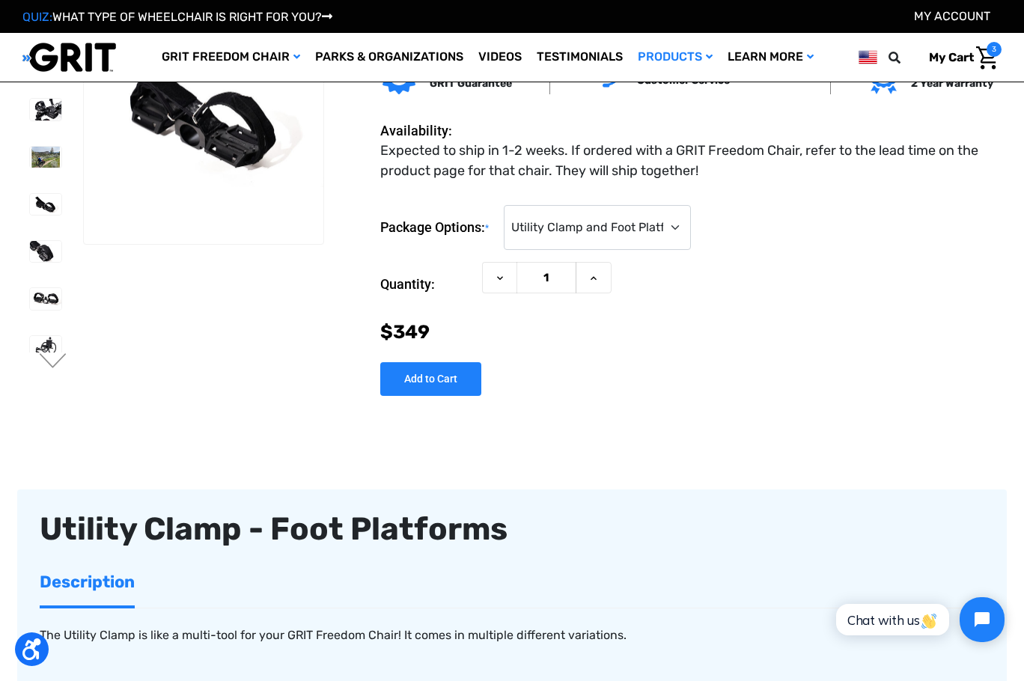
scroll to position [75, 0]
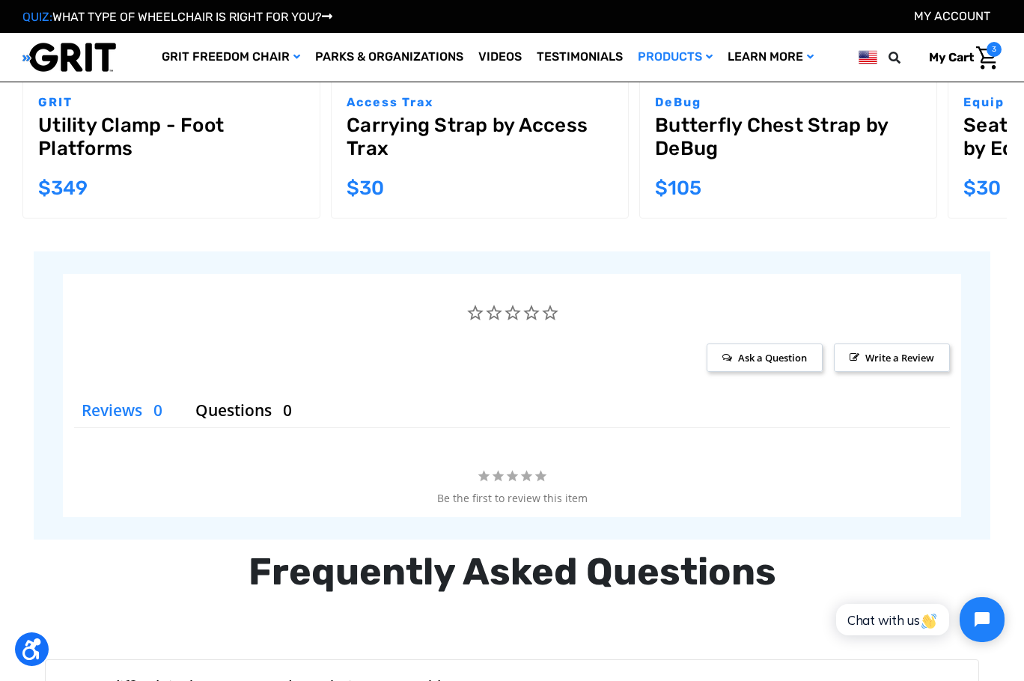
scroll to position [1831, 0]
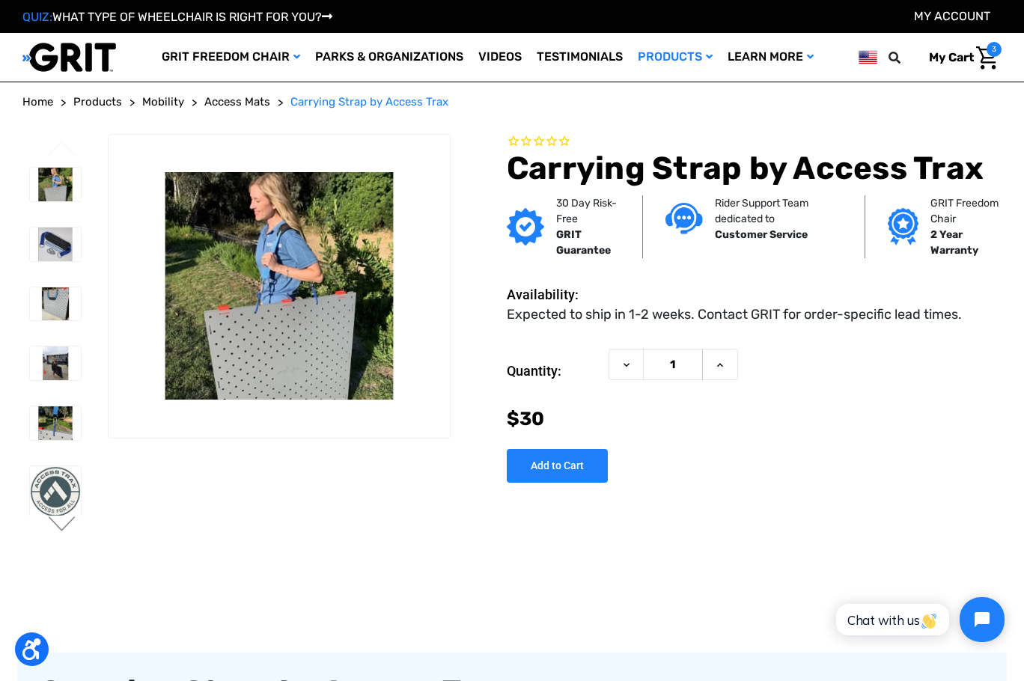
click at [987, 57] on span "3" at bounding box center [994, 49] width 15 height 15
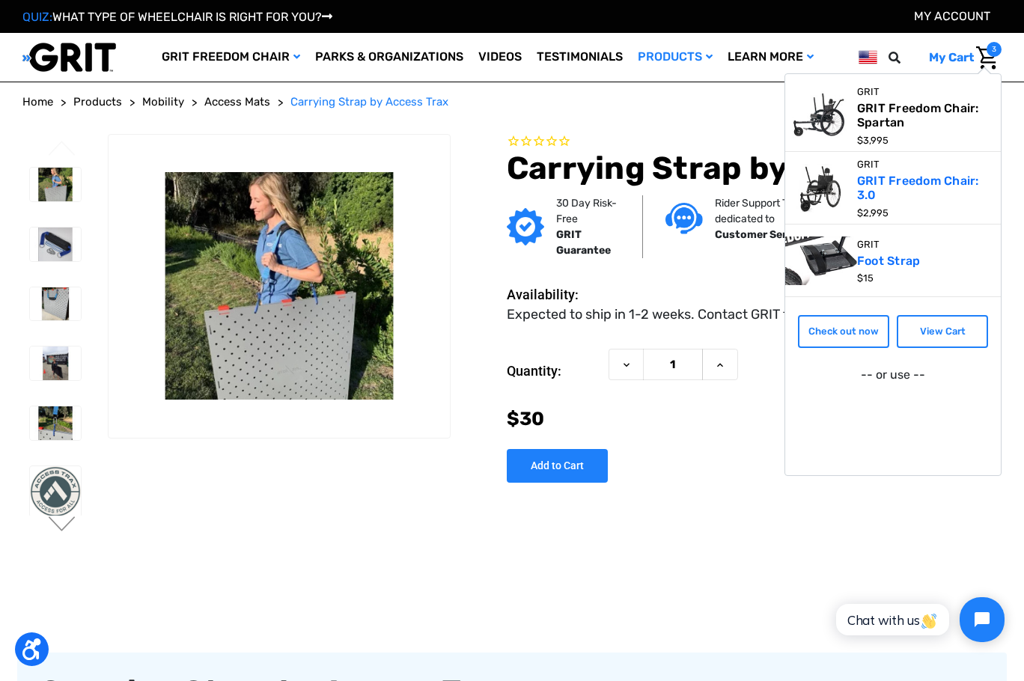
click at [923, 109] on link "GRIT Freedom Chair: Spartan" at bounding box center [918, 115] width 122 height 28
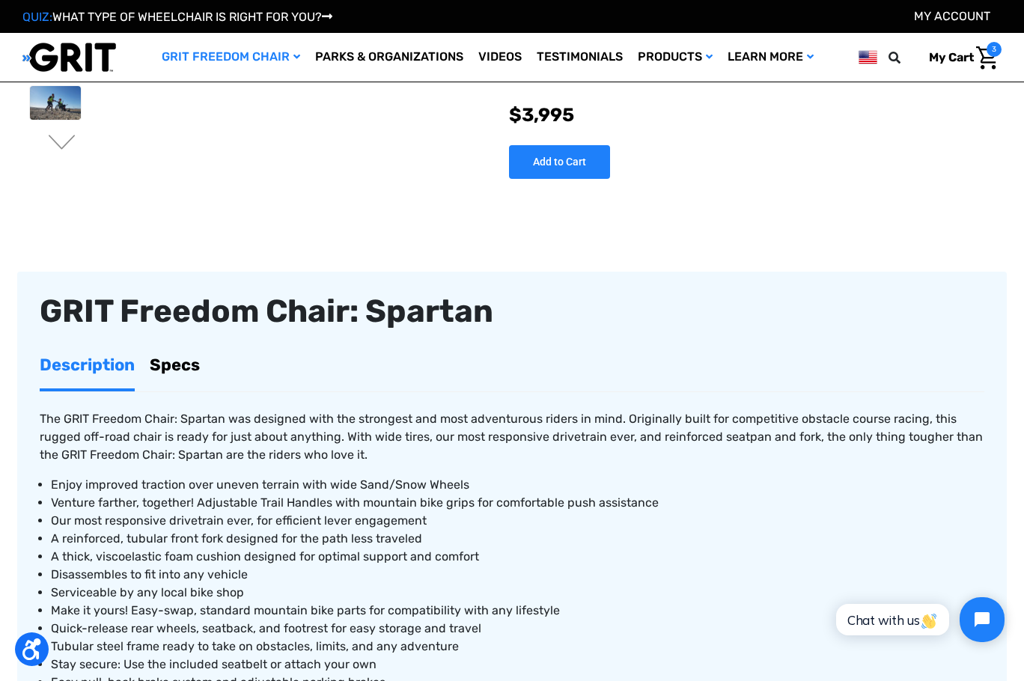
click at [623, 67] on icon at bounding box center [629, 61] width 12 height 12
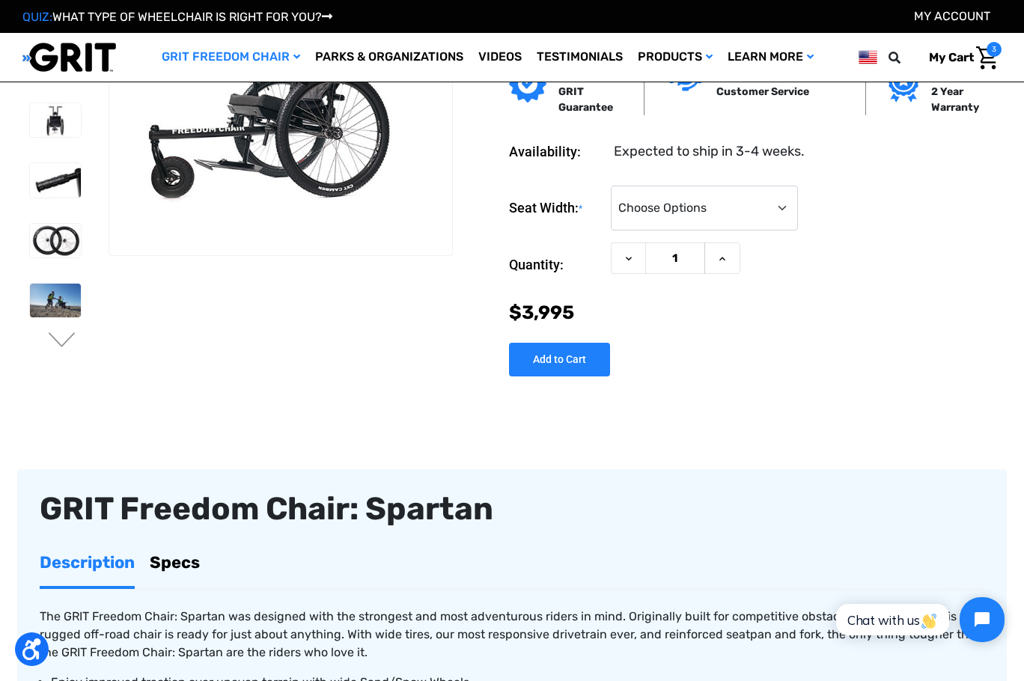
scroll to position [75, 0]
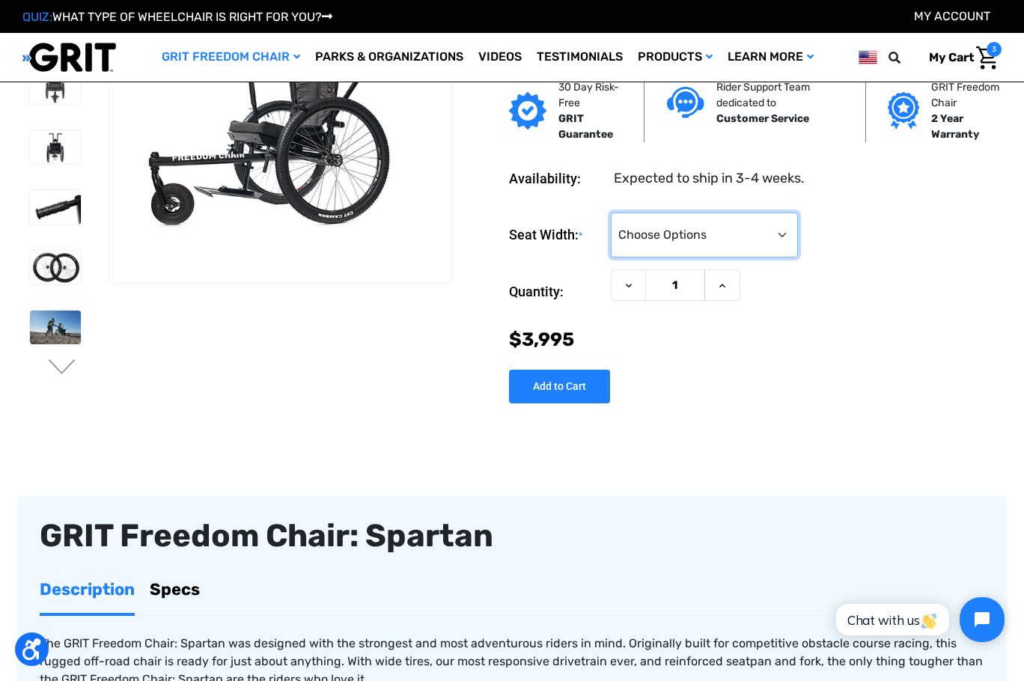
click at [743, 258] on select "Choose Options 16" 18" 20"" at bounding box center [704, 235] width 187 height 45
click at [811, 258] on div "Seat Width: * Choose Options 16" 18" 20"" at bounding box center [755, 236] width 493 height 46
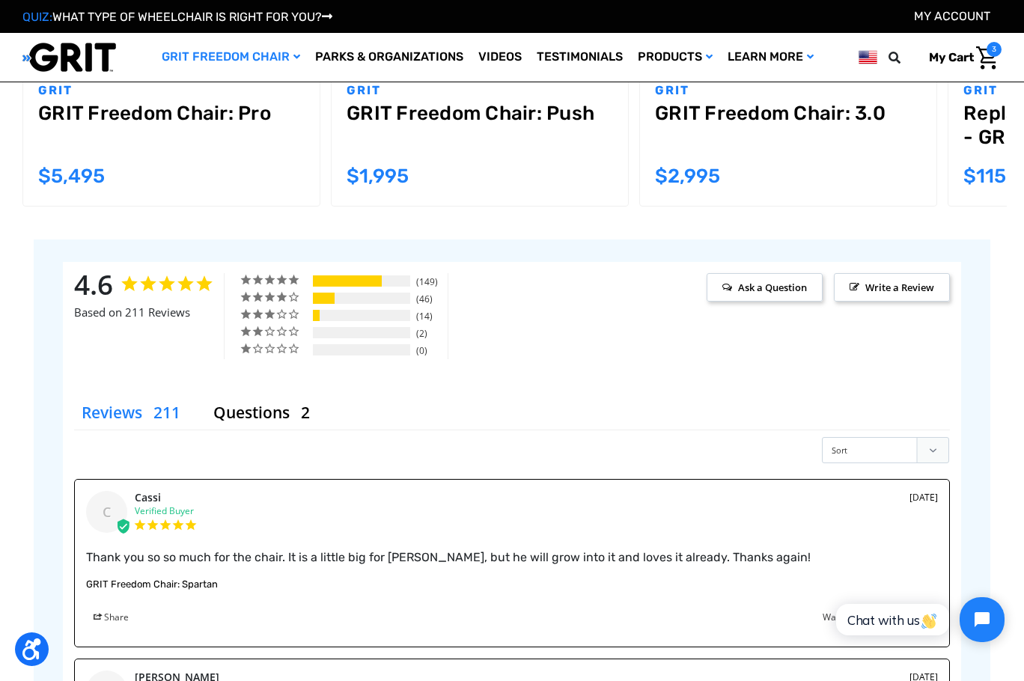
scroll to position [1797, 0]
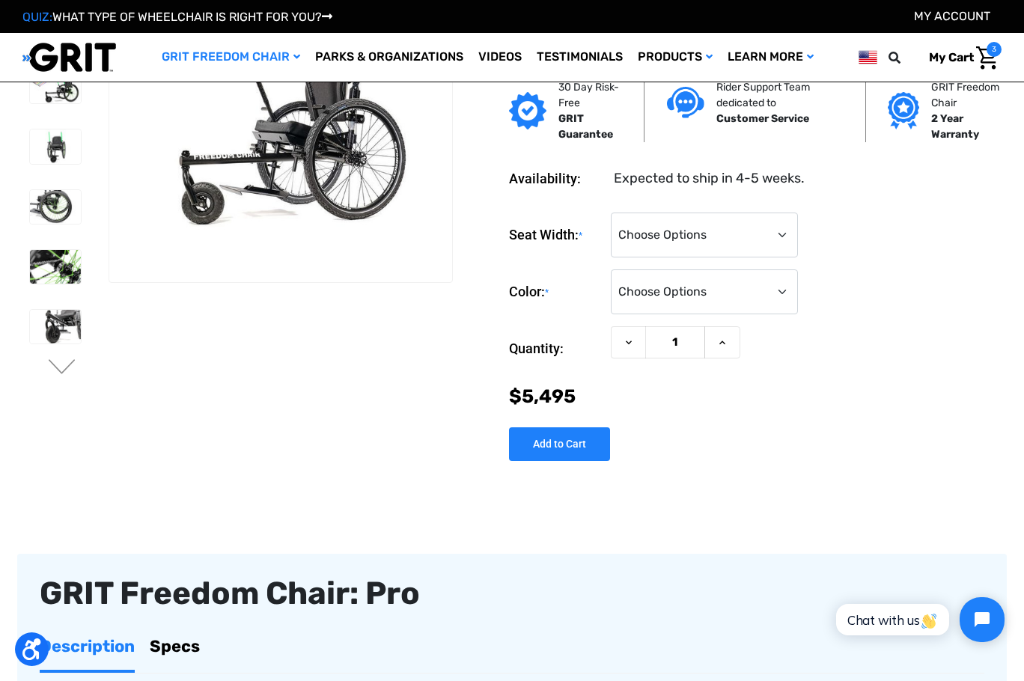
scroll to position [150, 0]
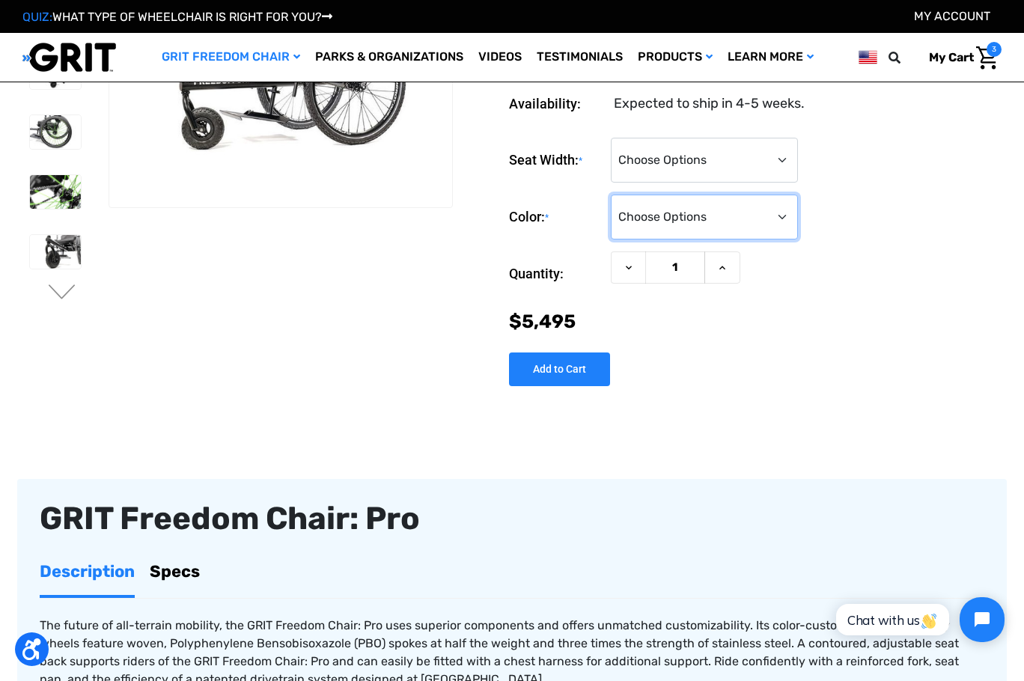
click at [750, 240] on select "Choose Options Black Blue Green Orange Pink Purple Red White Yellow" at bounding box center [704, 217] width 187 height 45
select select "333"
click at [611, 240] on select "Choose Options Black Blue Green Orange Pink Purple Red White Yellow" at bounding box center [704, 217] width 187 height 45
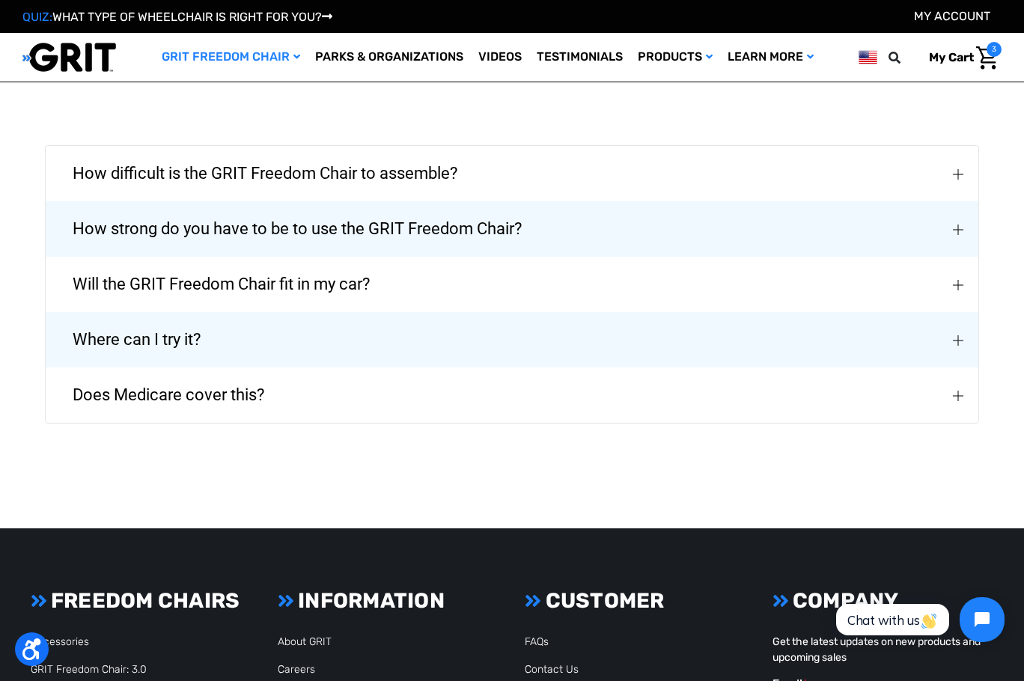
scroll to position [3444, 0]
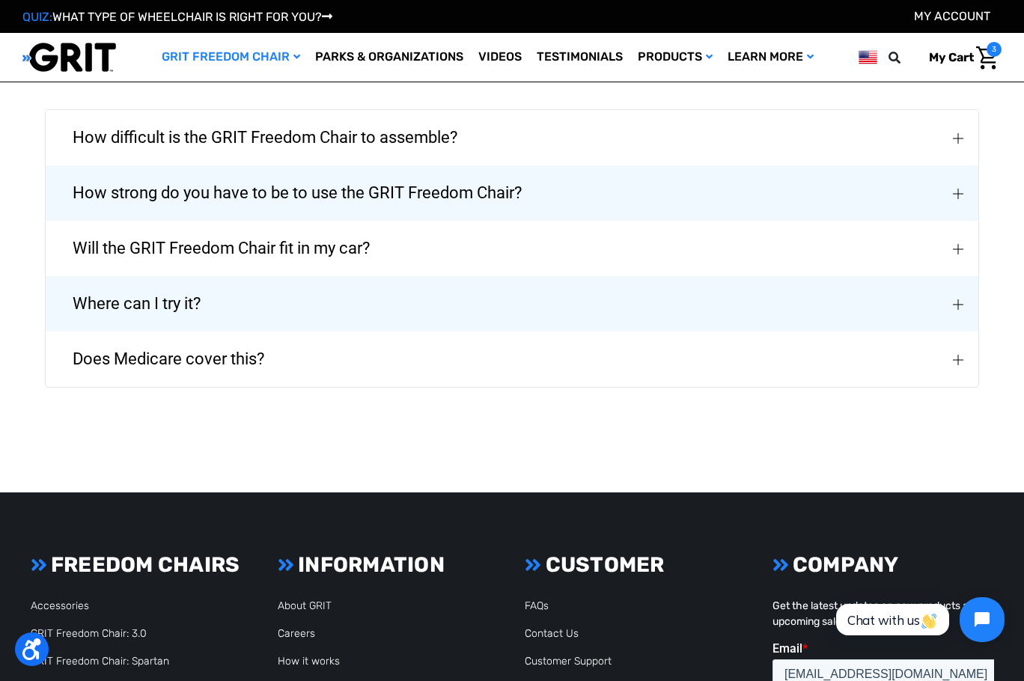
click at [953, 365] on img "Does Medicare cover this?" at bounding box center [958, 360] width 10 height 10
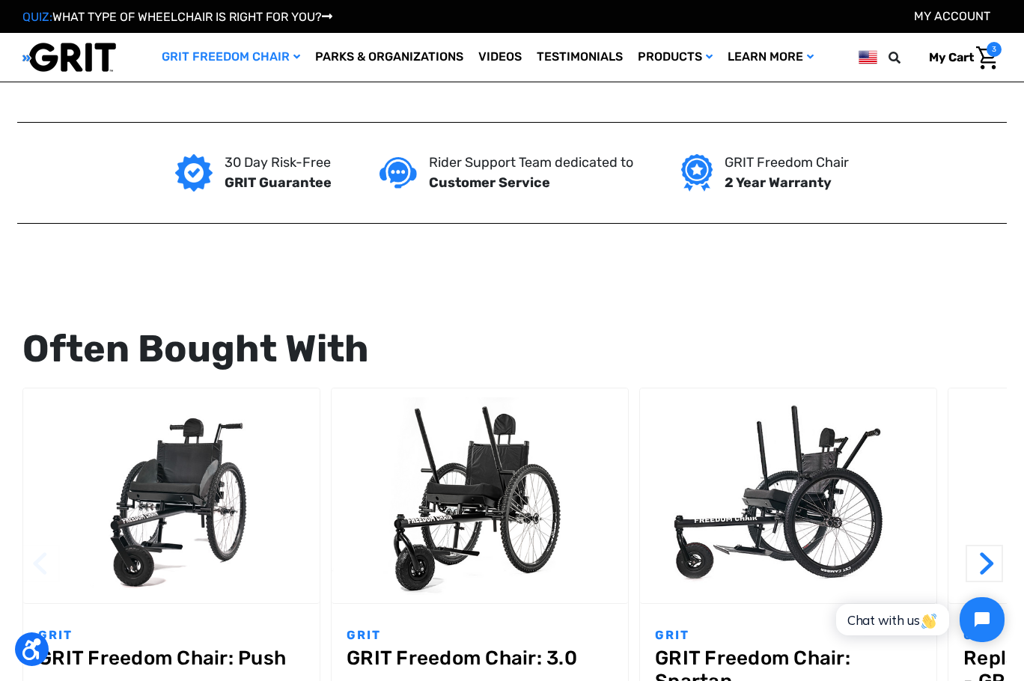
scroll to position [1198, 0]
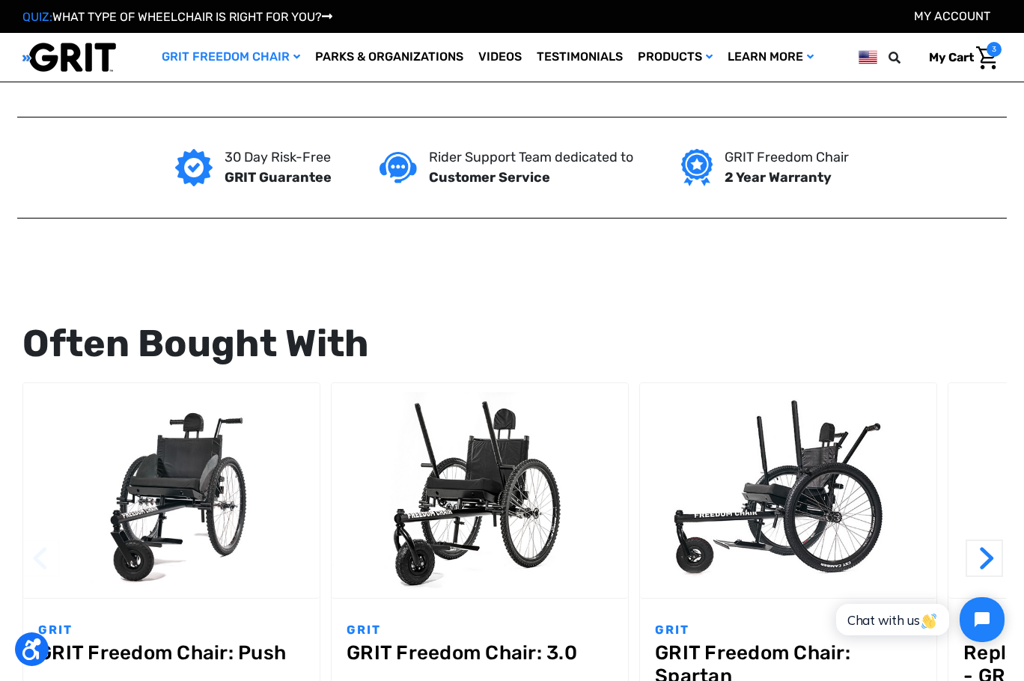
click at [350, 218] on div "30 Day Risk-Free GRIT Guarantee Rider Support Team dedicated to Customer Servic…" at bounding box center [512, 168] width 990 height 100
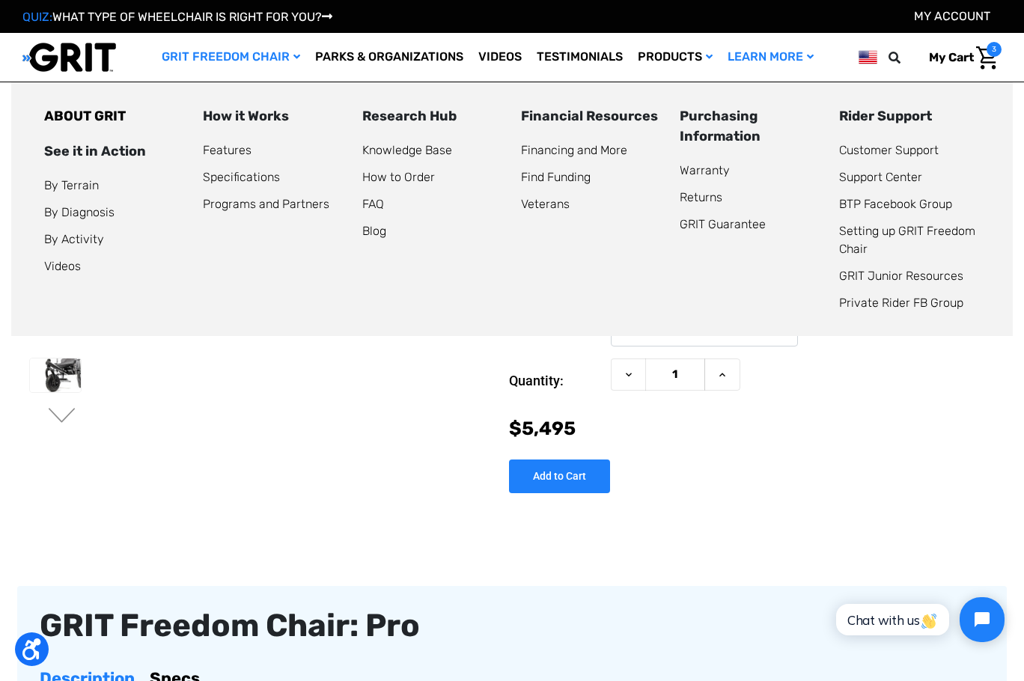
scroll to position [0, 0]
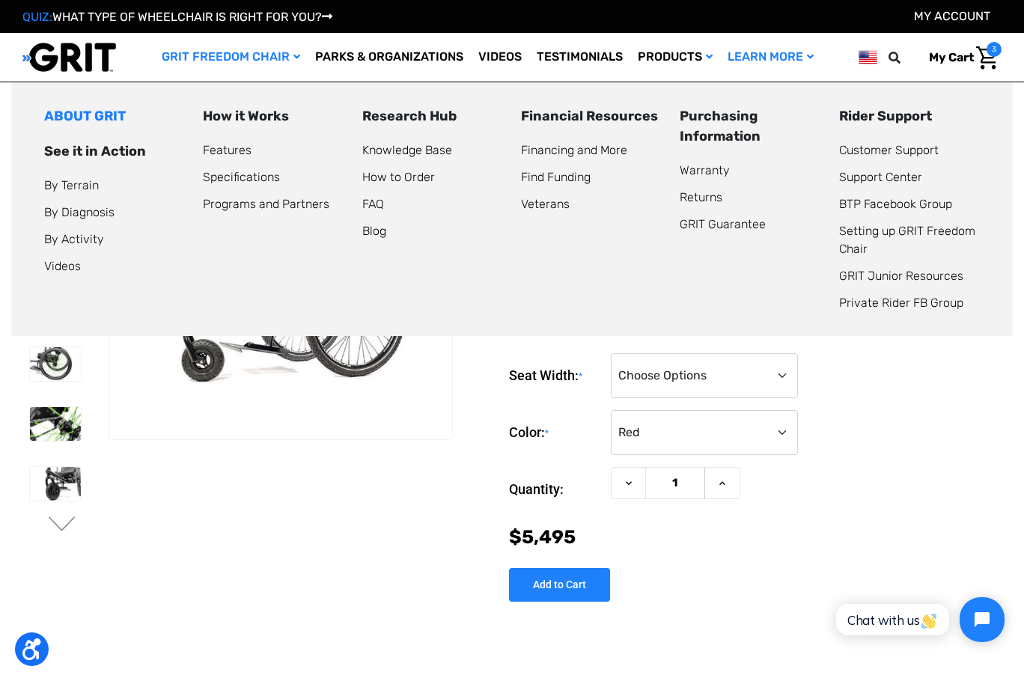
click at [105, 124] on link "ABOUT GRIT" at bounding box center [85, 116] width 82 height 16
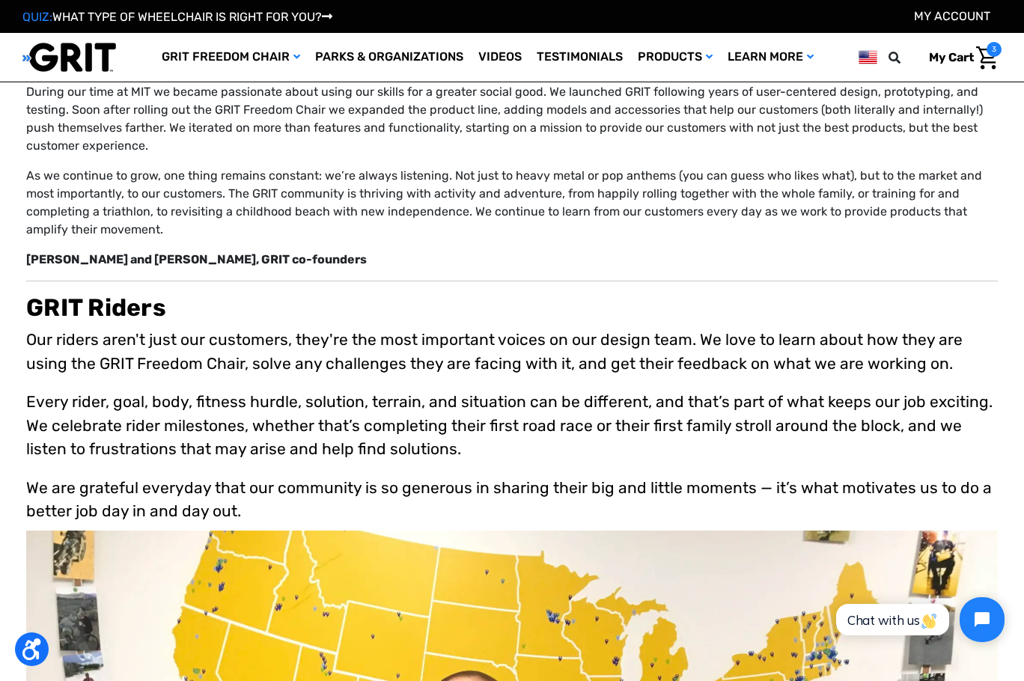
scroll to position [225, 0]
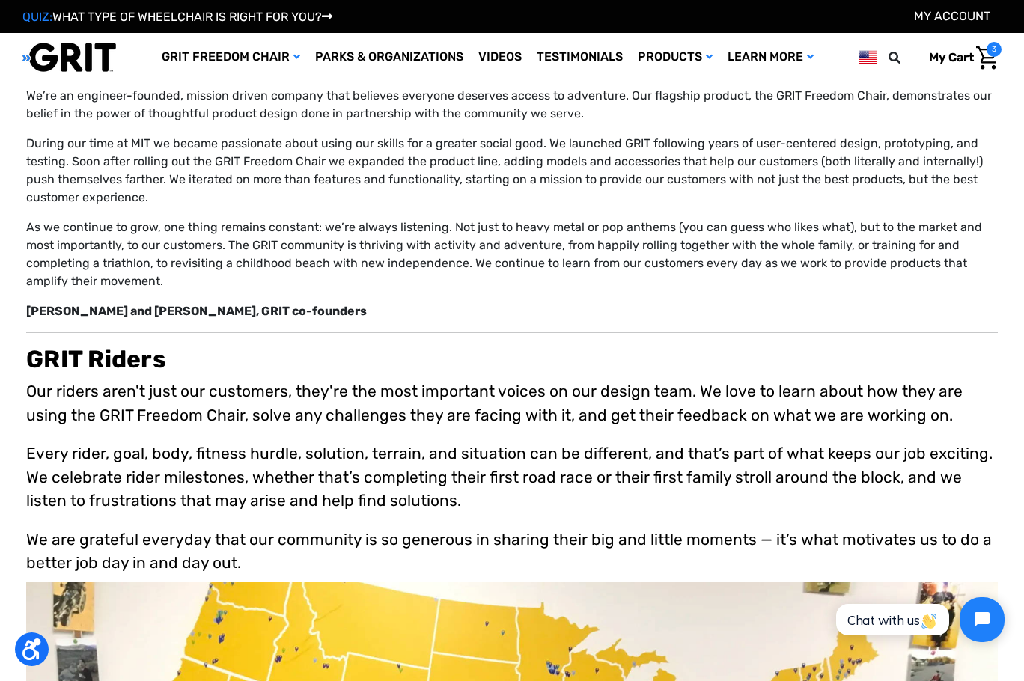
click at [201, 297] on div "We’re an engineer-founded, mission driven company that believes everyone deserv…" at bounding box center [512, 204] width 972 height 234
click at [199, 302] on div "We’re an engineer-founded, mission driven company that believes everyone deserv…" at bounding box center [512, 204] width 972 height 234
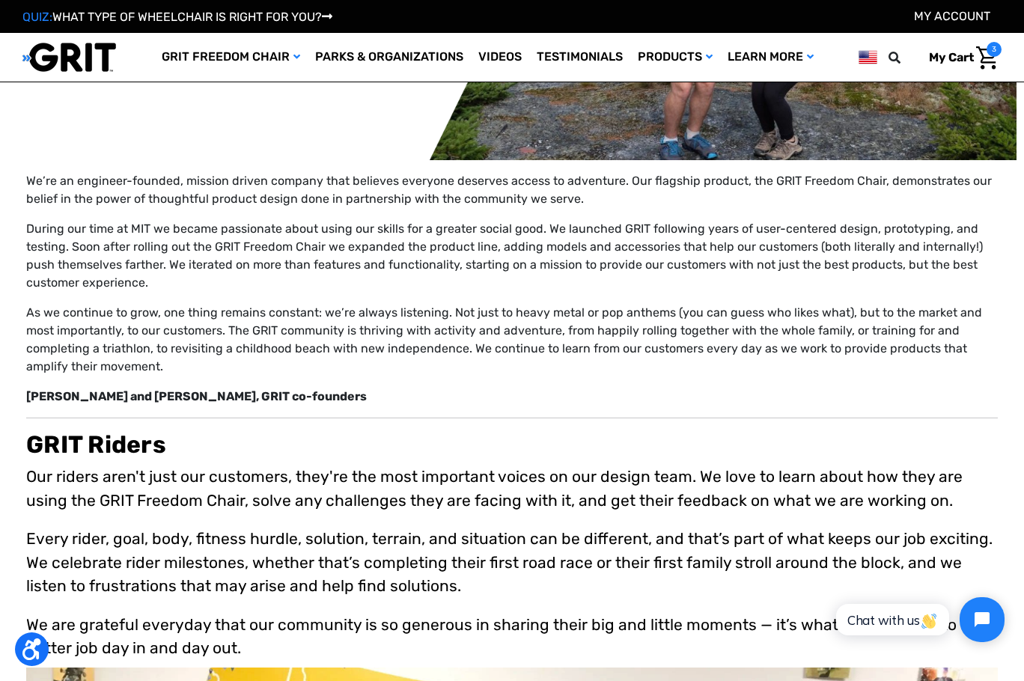
scroll to position [0, 0]
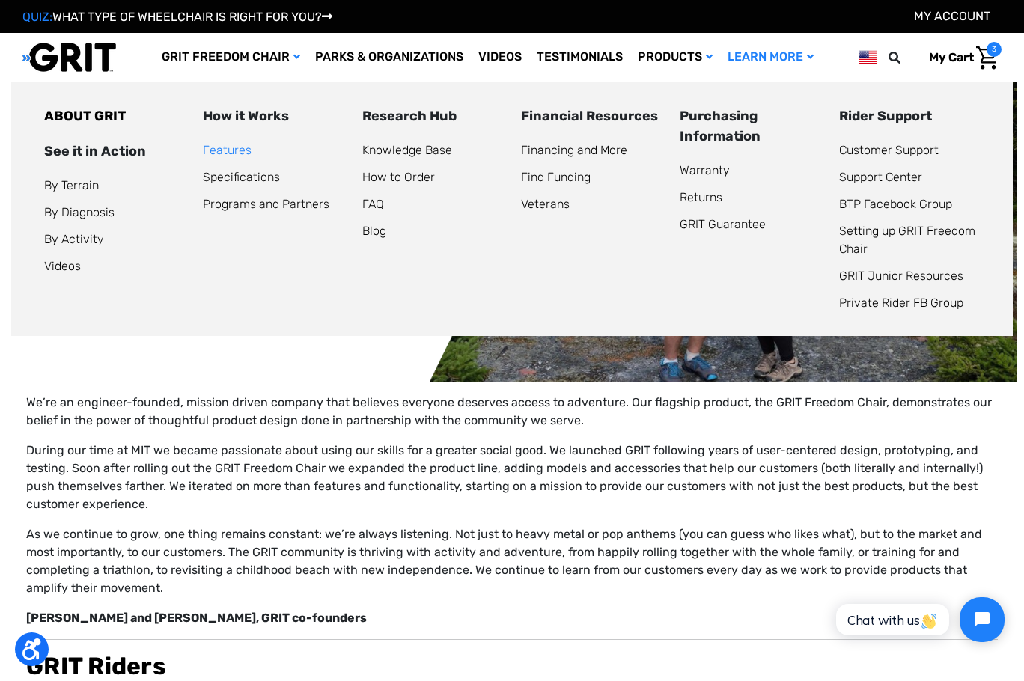
click at [252, 157] on link "Features" at bounding box center [227, 150] width 49 height 14
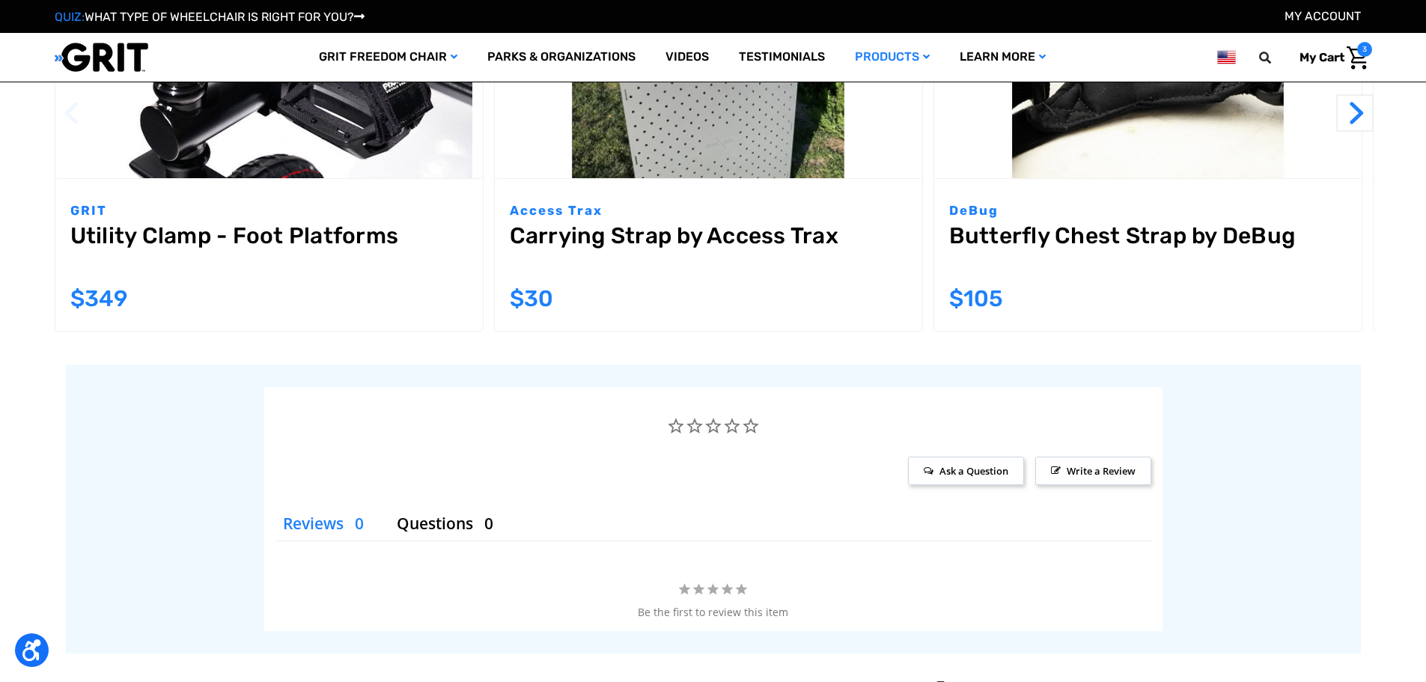
scroll to position [1831, 0]
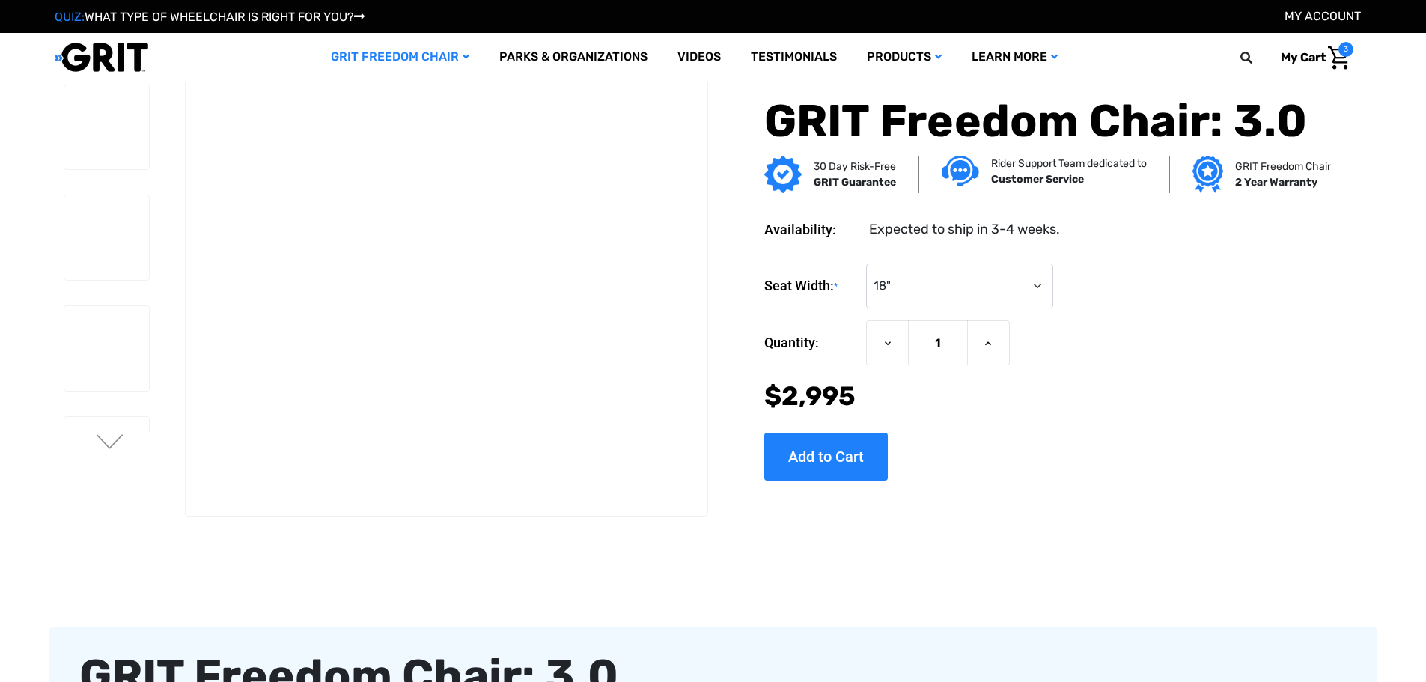
select select "325"
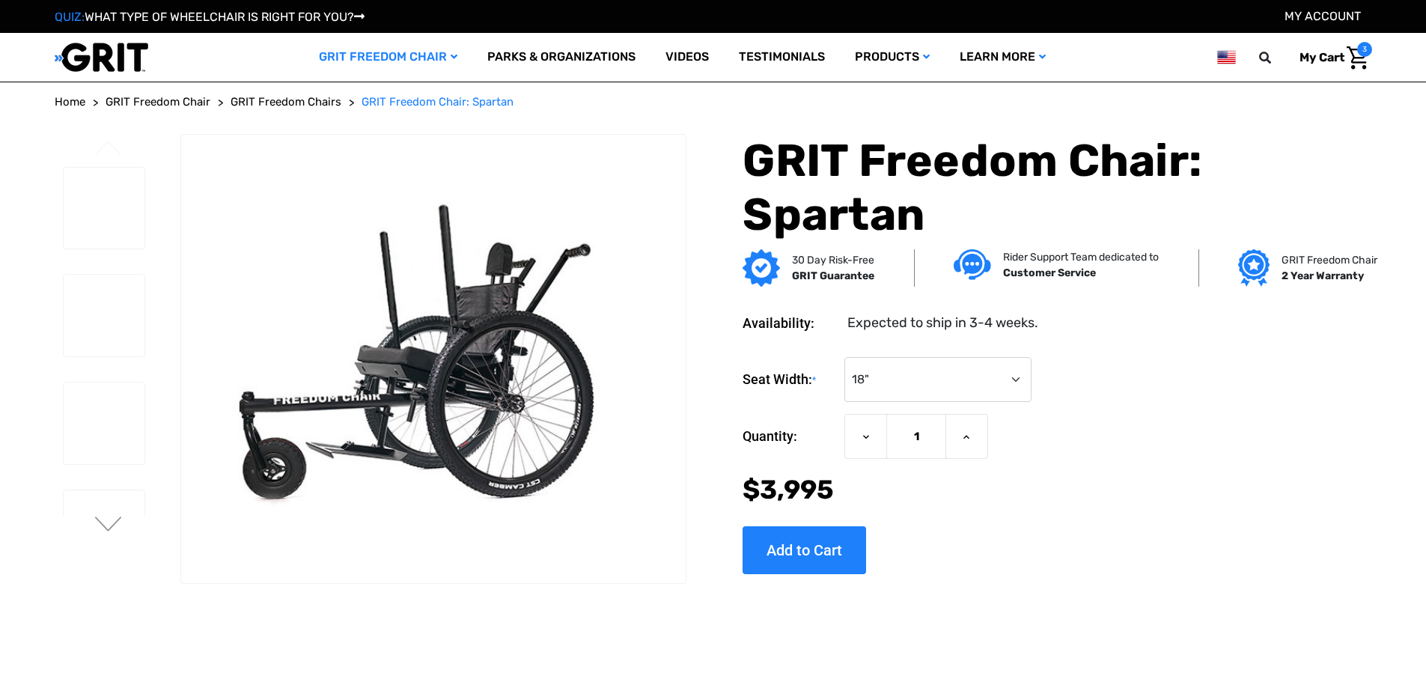
select select "325"
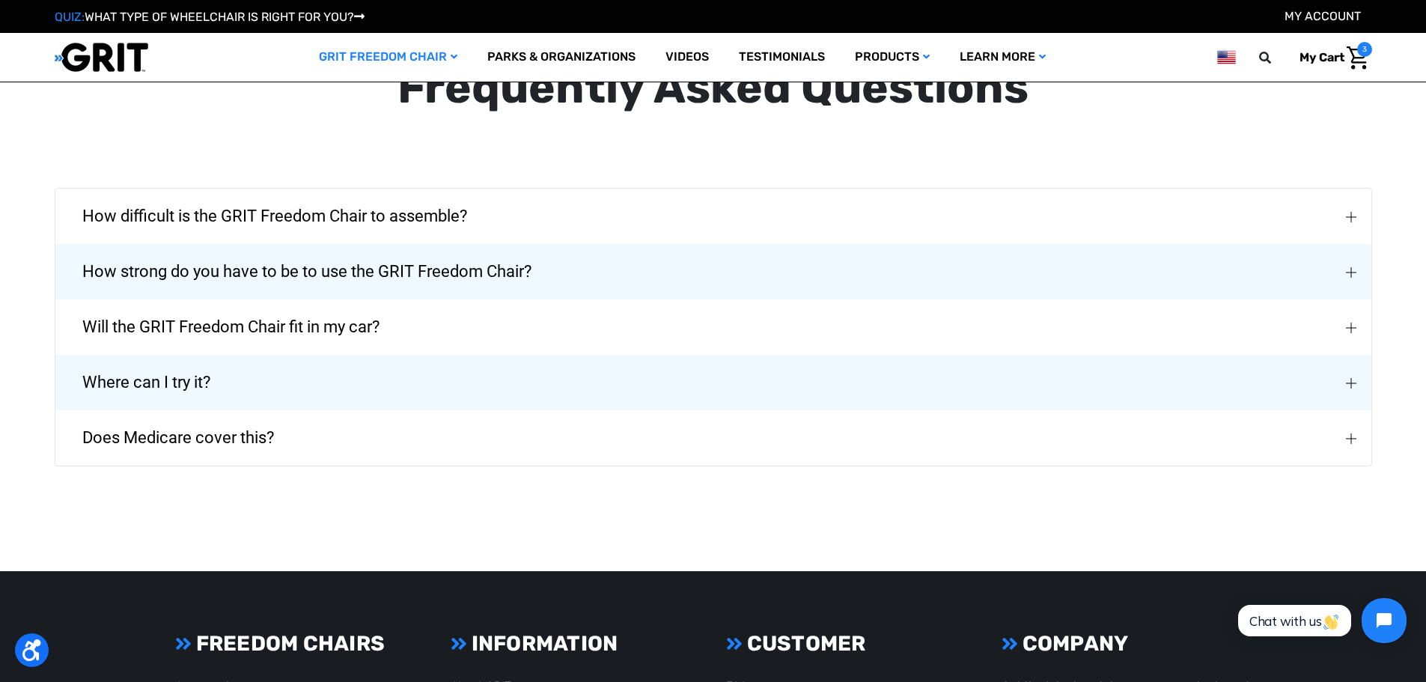
scroll to position [3381, 0]
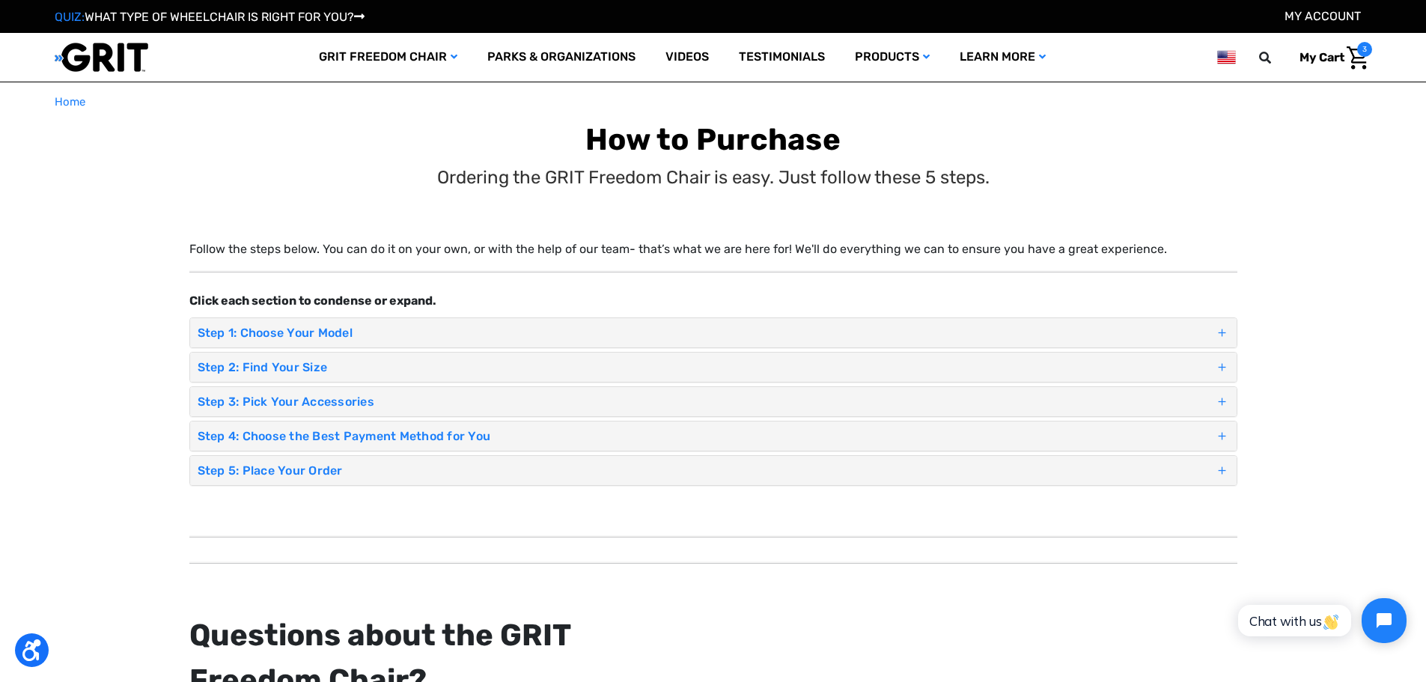
click at [1137, 191] on div "Ordering the GRIT Freedom Chair is easy. Just follow these 5 steps." at bounding box center [713, 177] width 1313 height 27
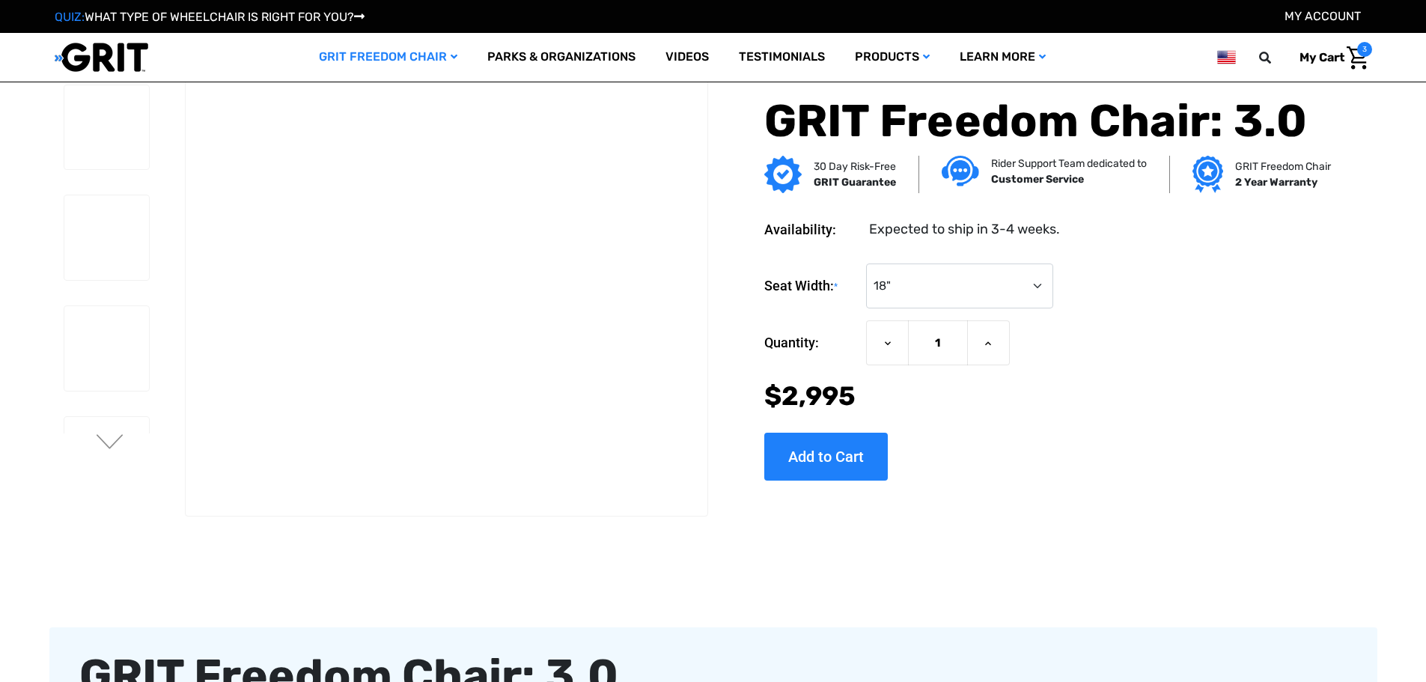
select select "325"
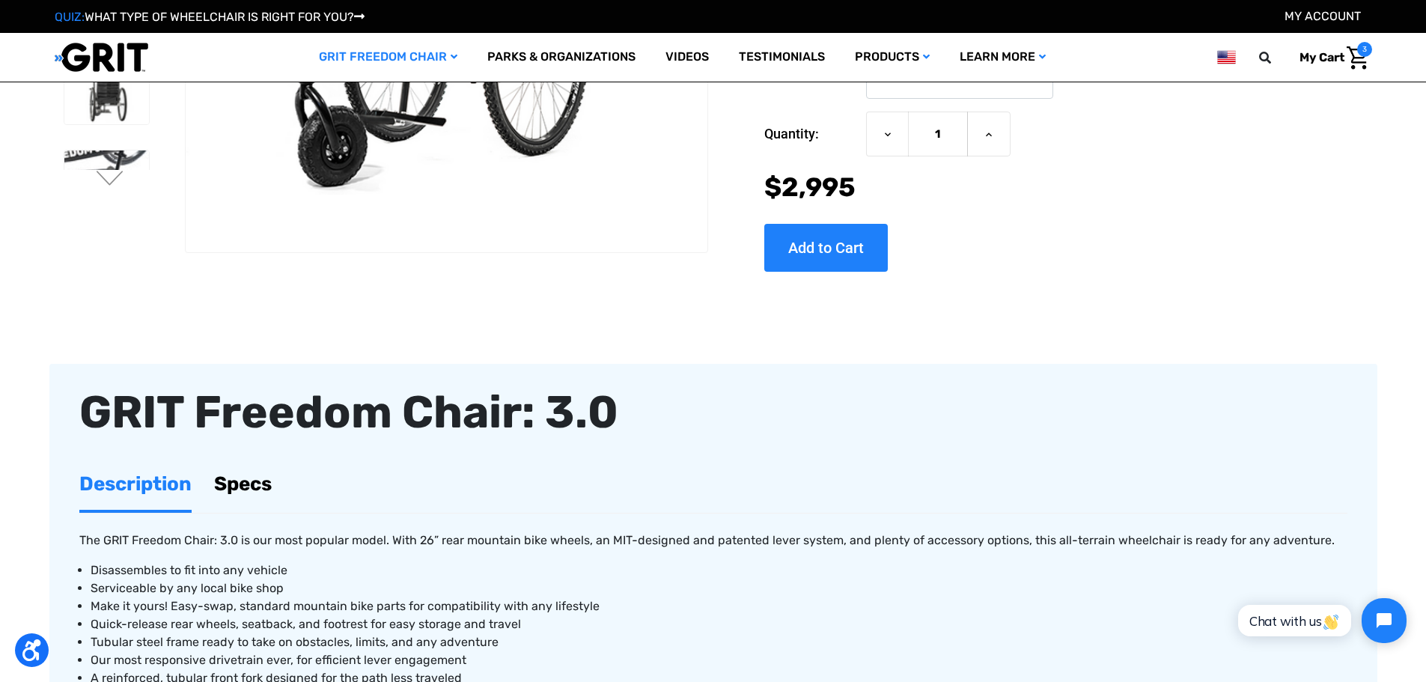
scroll to position [0, 0]
